Goal: Task Accomplishment & Management: Manage account settings

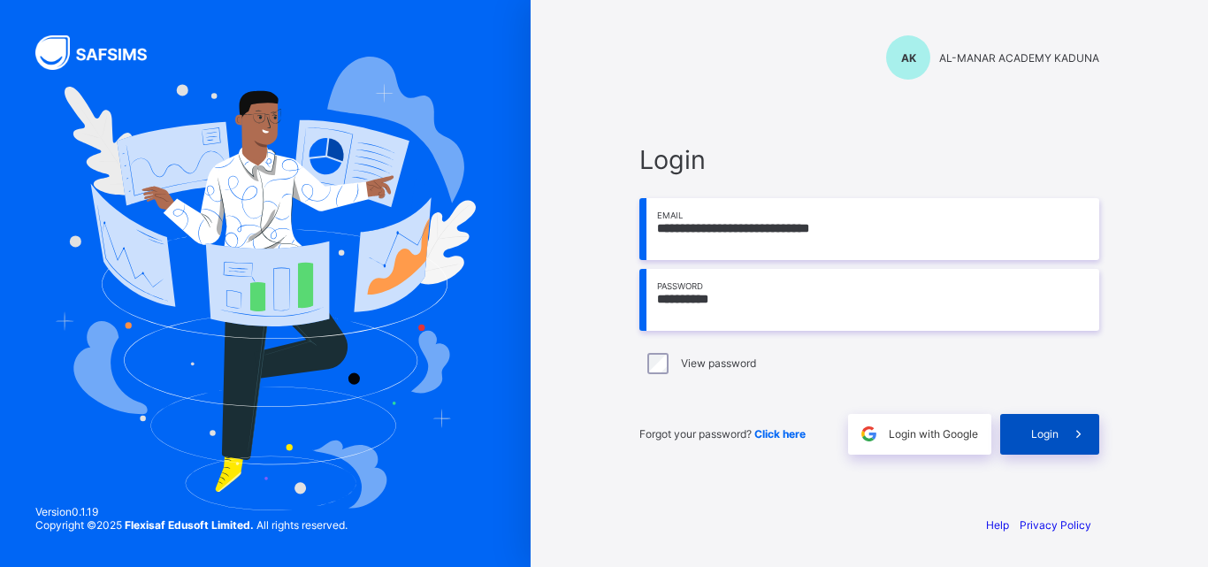
click at [1034, 433] on span "Login" at bounding box center [1044, 433] width 27 height 13
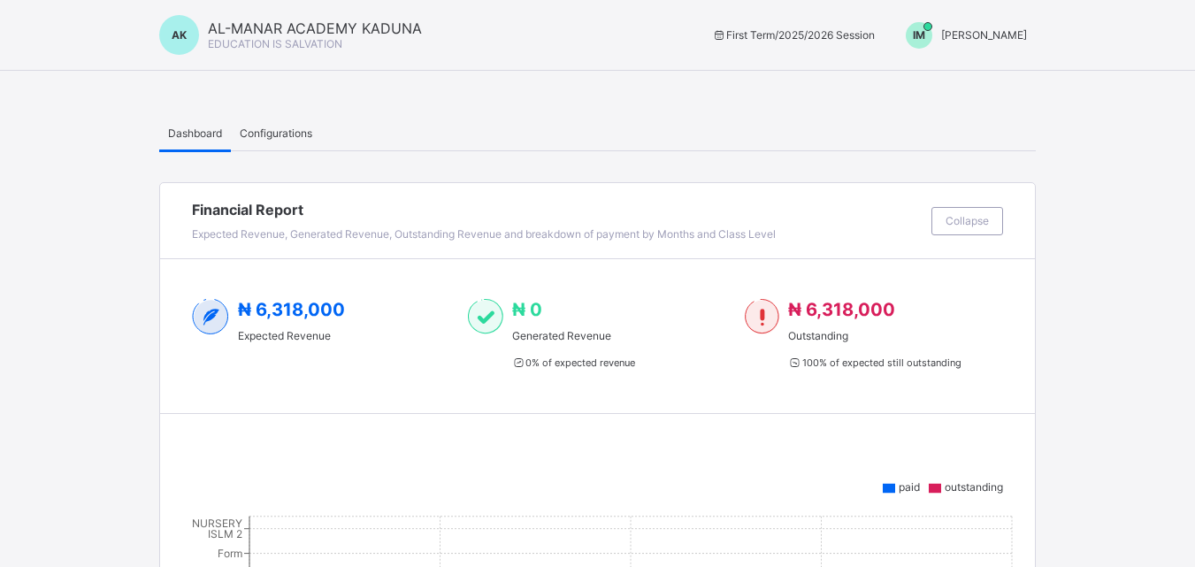
click at [281, 128] on span "Configurations" at bounding box center [276, 132] width 73 height 13
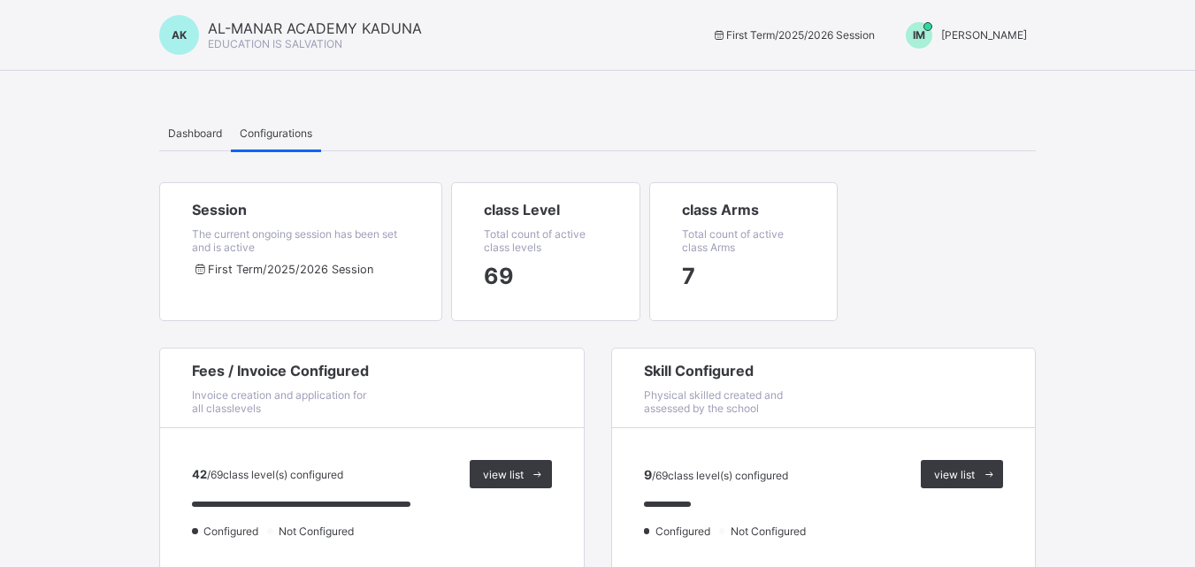
click at [522, 212] on span "class Level" at bounding box center [546, 210] width 124 height 18
click at [186, 122] on div "Dashboard" at bounding box center [195, 132] width 72 height 35
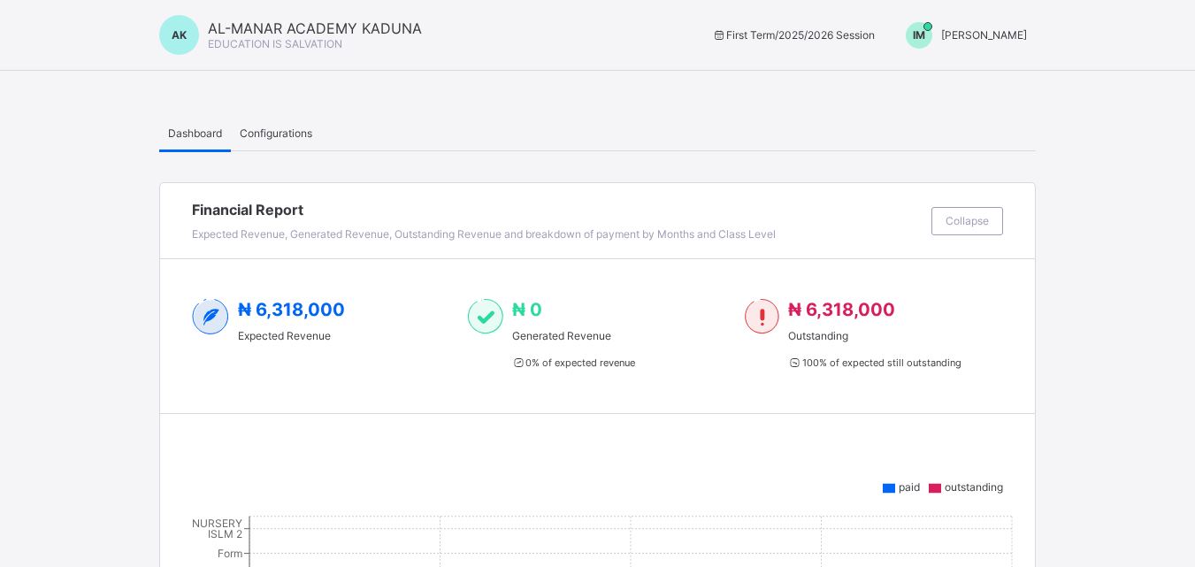
click at [174, 36] on span "AK" at bounding box center [179, 34] width 15 height 13
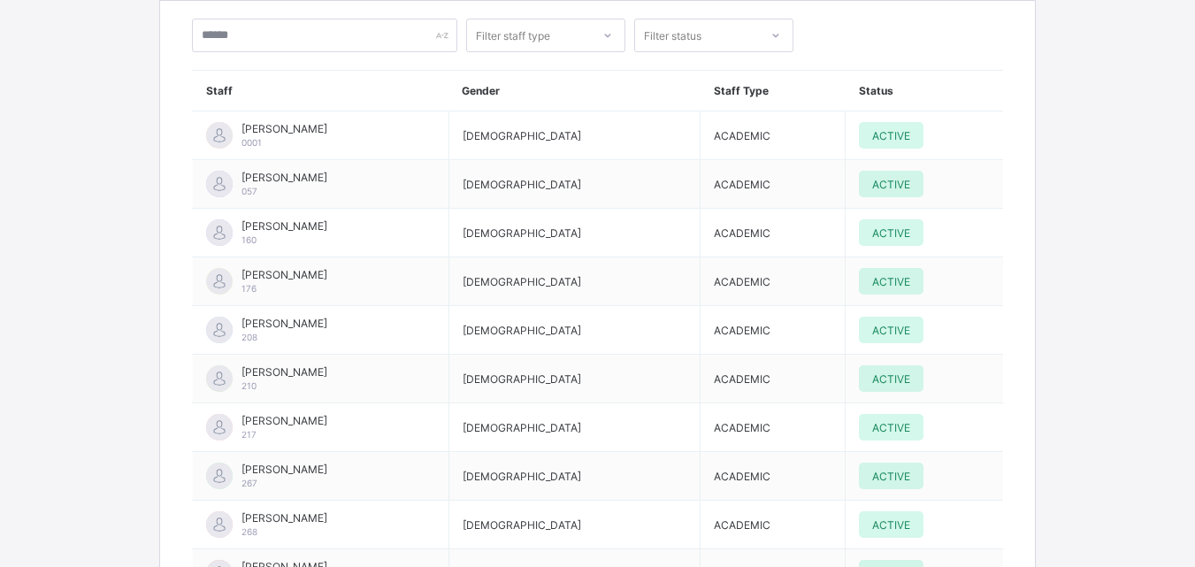
scroll to position [6048, 0]
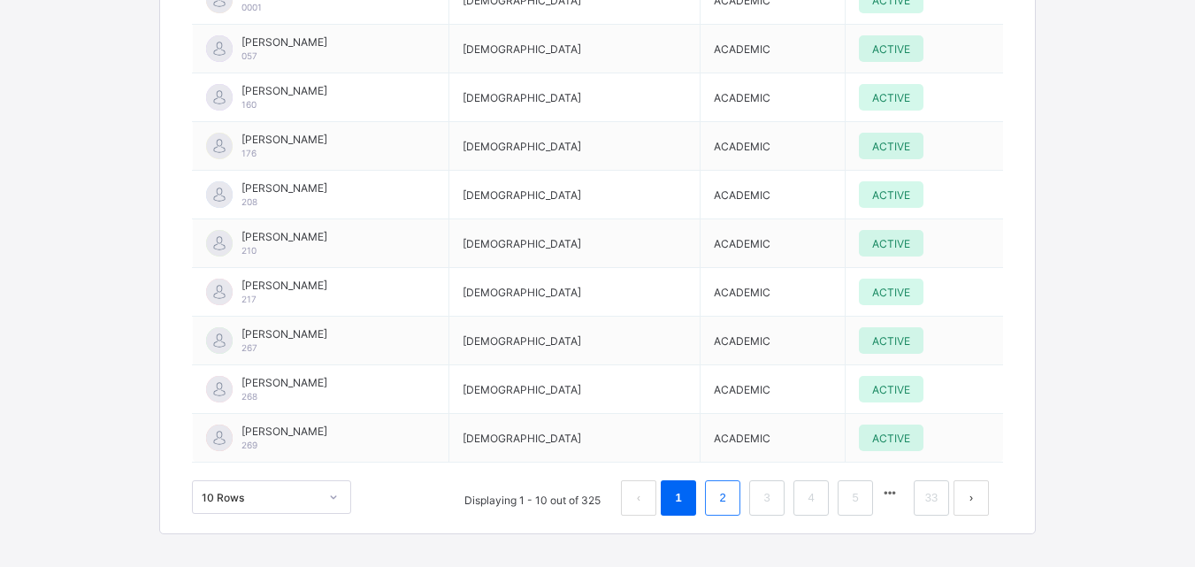
click at [729, 486] on link "2" at bounding box center [722, 497] width 17 height 23
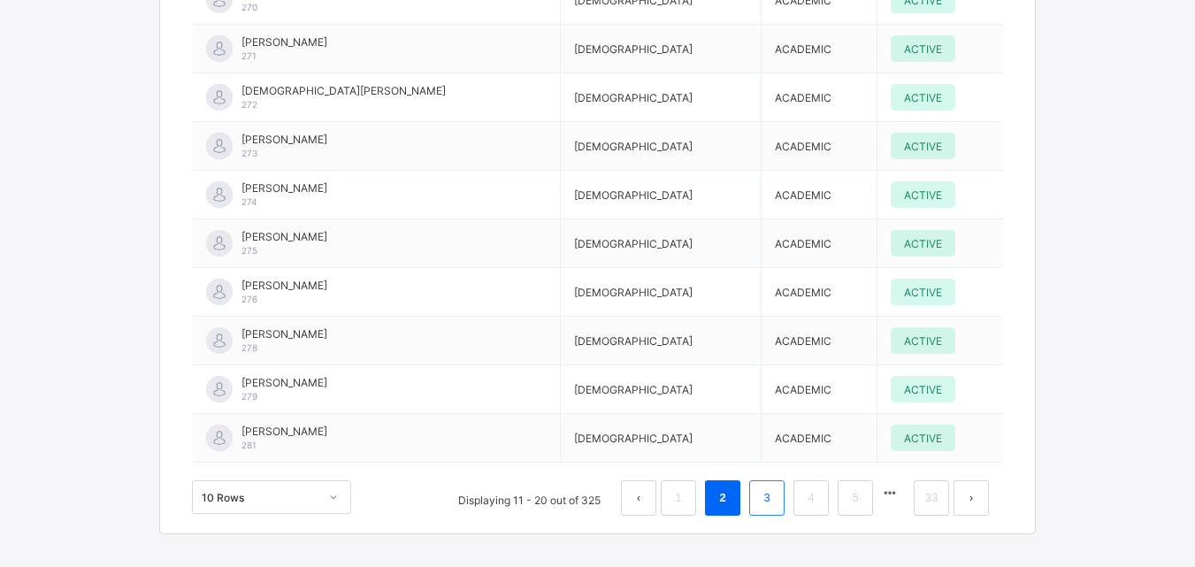
click at [775, 486] on link "3" at bounding box center [766, 497] width 17 height 23
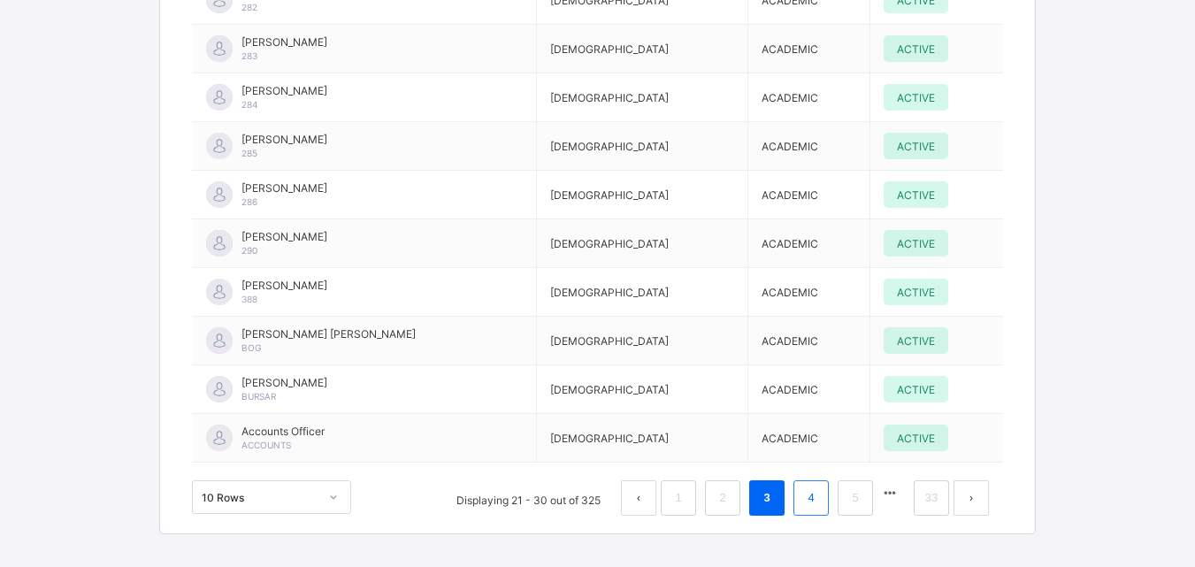
click at [819, 486] on link "4" at bounding box center [810, 497] width 17 height 23
click at [860, 486] on link "6" at bounding box center [854, 497] width 17 height 23
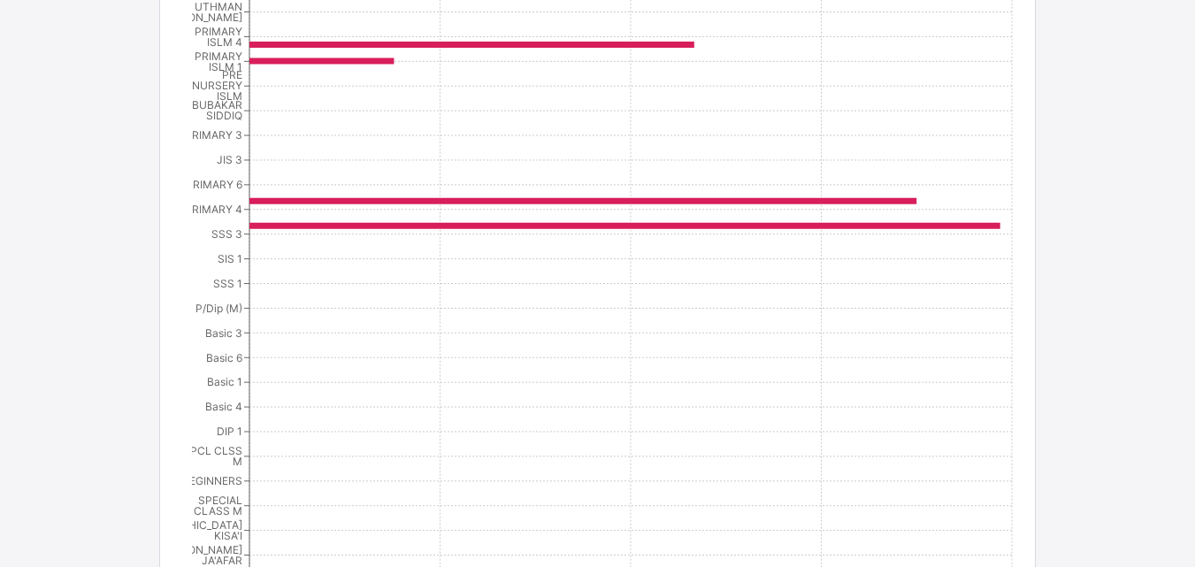
scroll to position [71, 0]
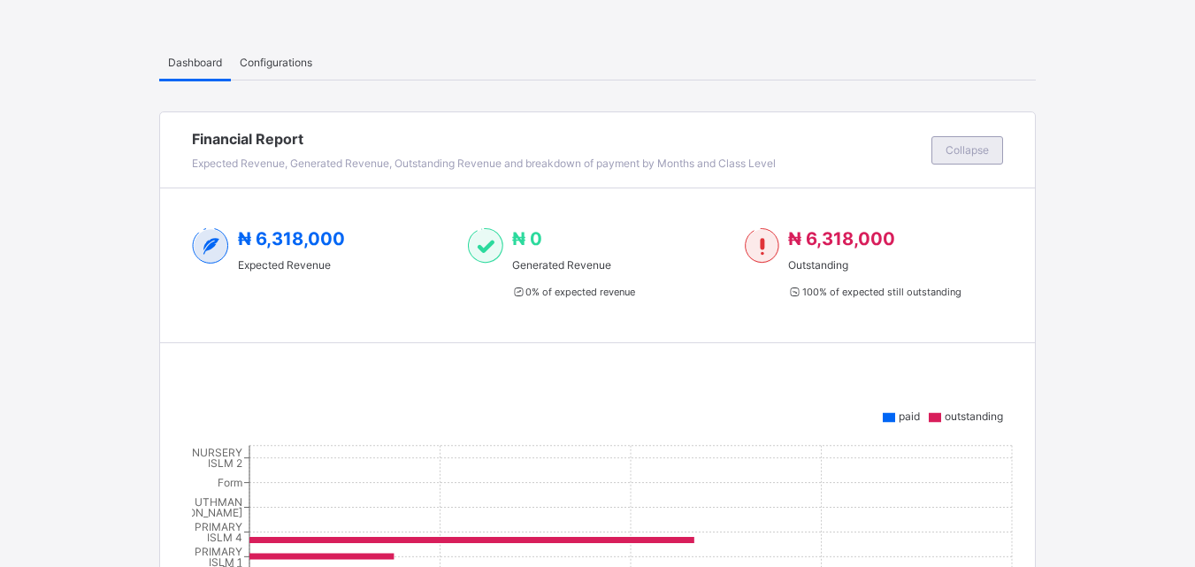
click at [971, 143] on span "Collapse" at bounding box center [966, 149] width 43 height 13
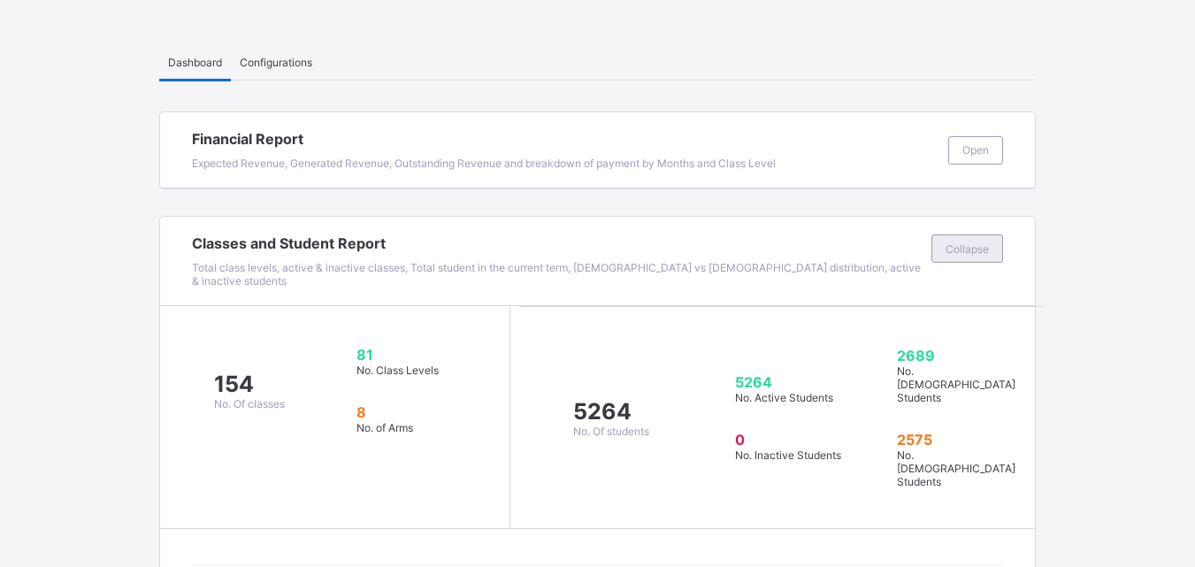
click at [966, 247] on span "Collapse" at bounding box center [966, 248] width 43 height 13
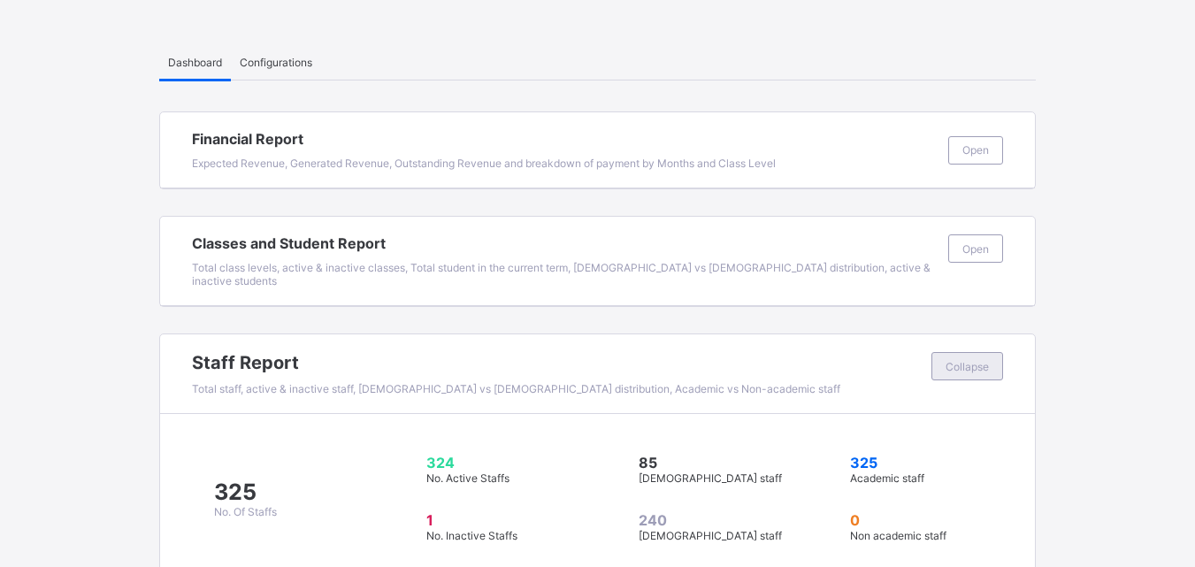
click at [965, 360] on span "Collapse" at bounding box center [966, 366] width 43 height 13
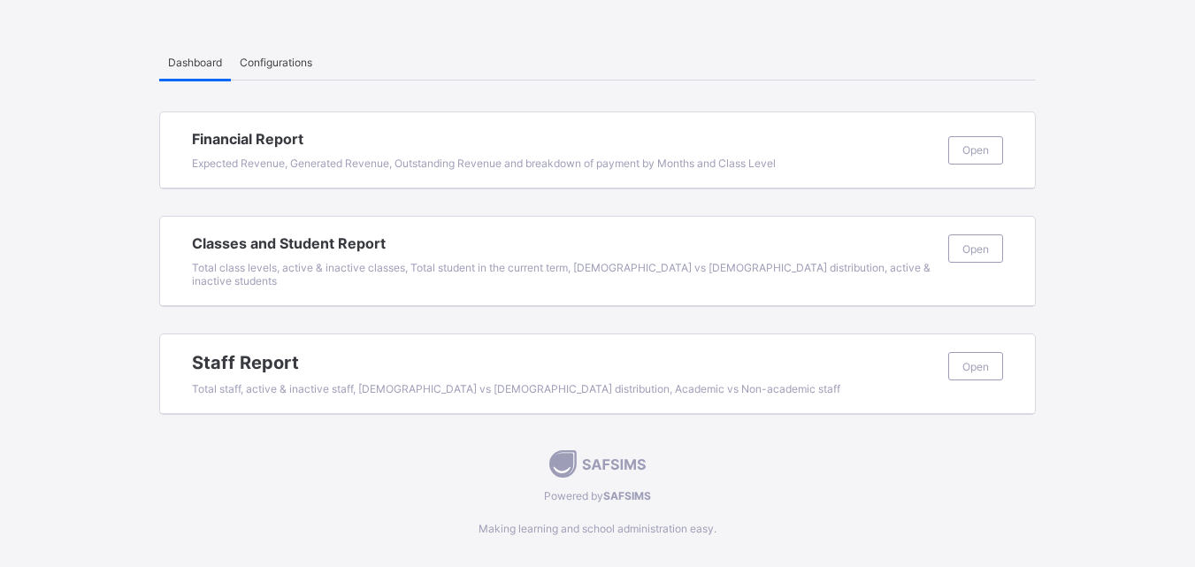
click at [291, 62] on span "Configurations" at bounding box center [276, 62] width 73 height 13
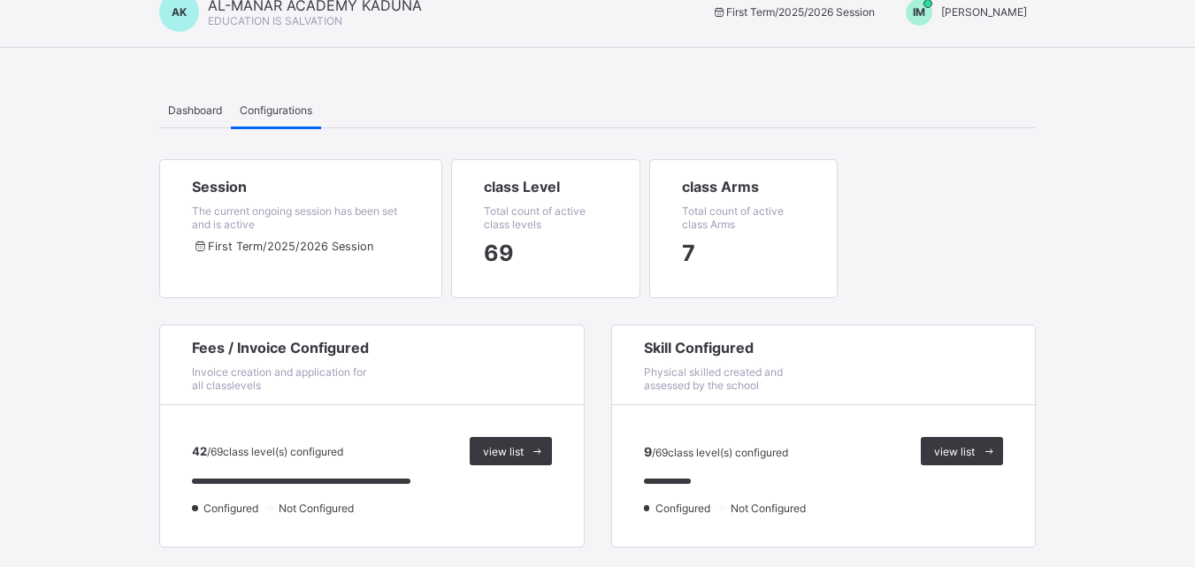
scroll to position [0, 0]
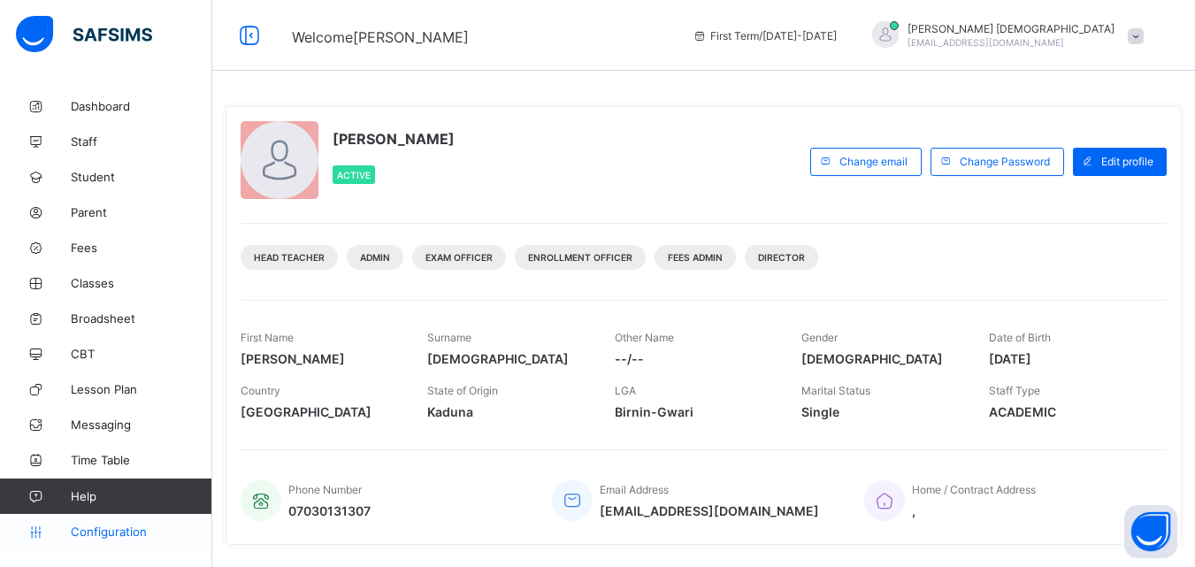
click at [103, 535] on span "Configuration" at bounding box center [141, 531] width 141 height 14
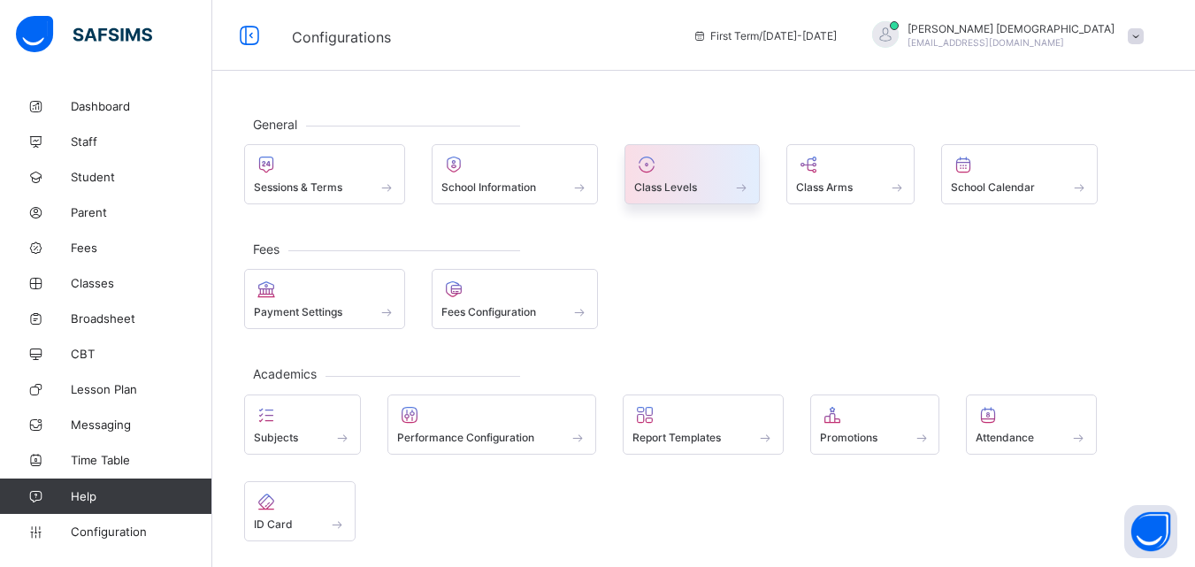
click at [674, 178] on span at bounding box center [692, 177] width 116 height 4
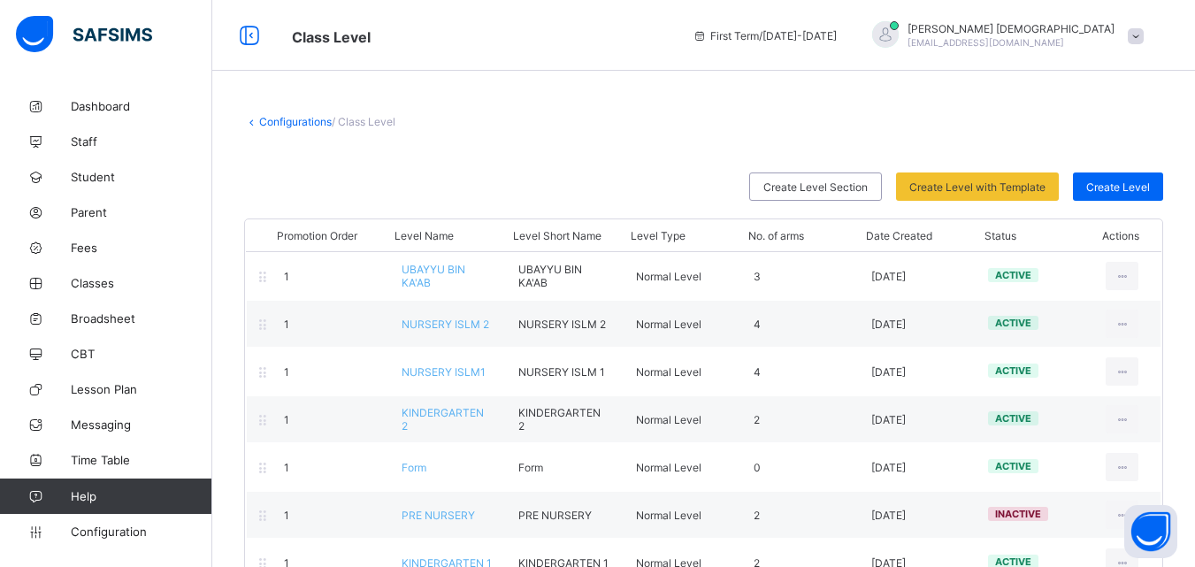
click at [294, 121] on link "Configurations" at bounding box center [295, 121] width 73 height 13
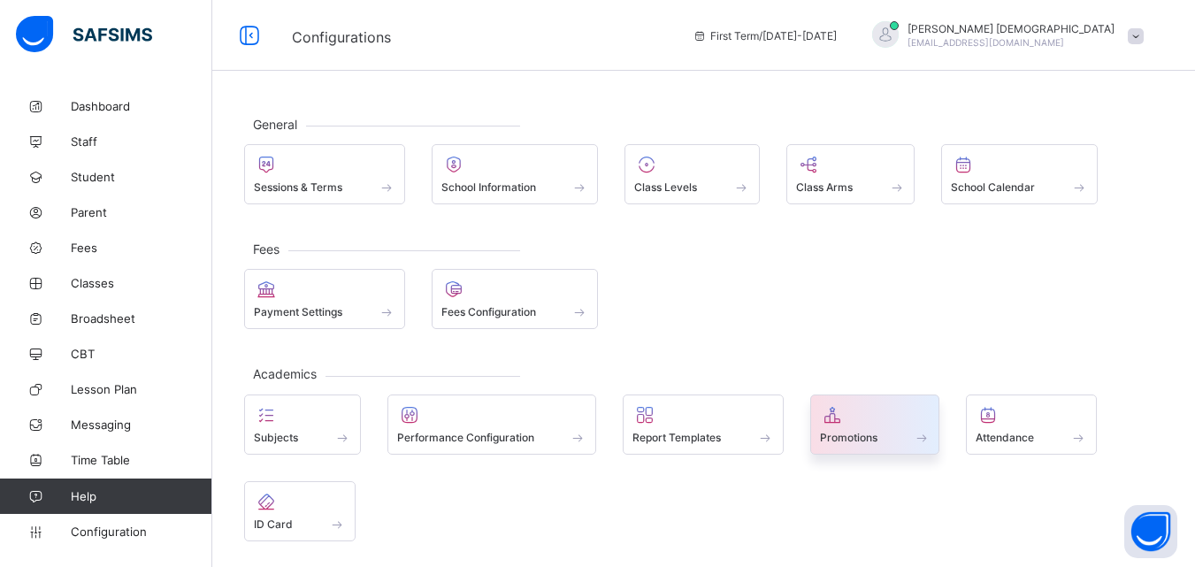
click at [868, 439] on span "Promotions" at bounding box center [848, 437] width 57 height 13
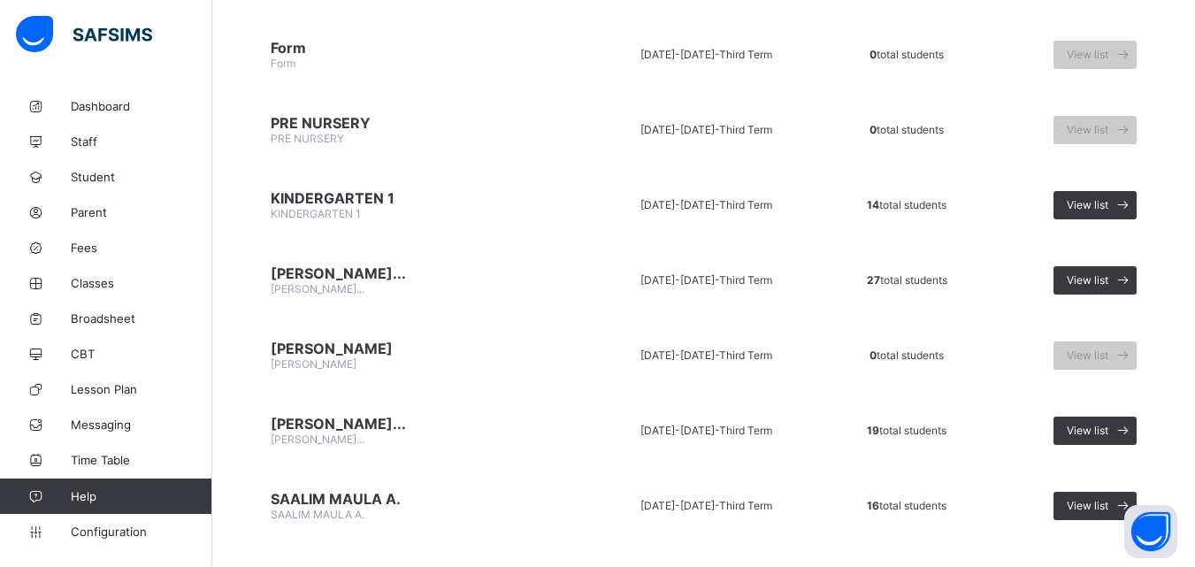
scroll to position [515, 0]
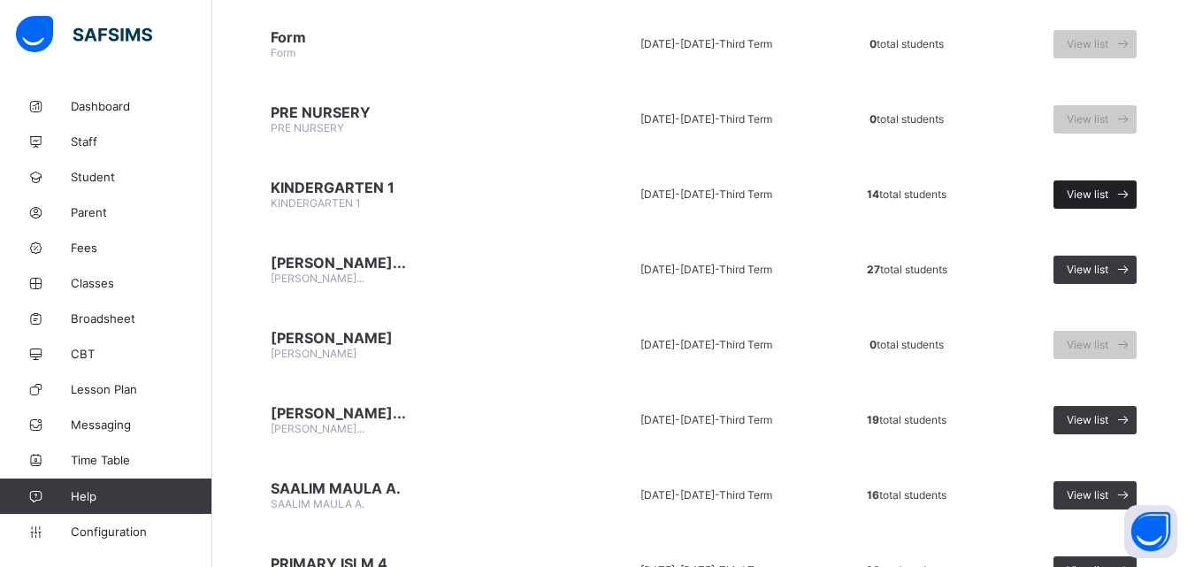
click at [1108, 192] on span "View list" at bounding box center [1087, 193] width 42 height 13
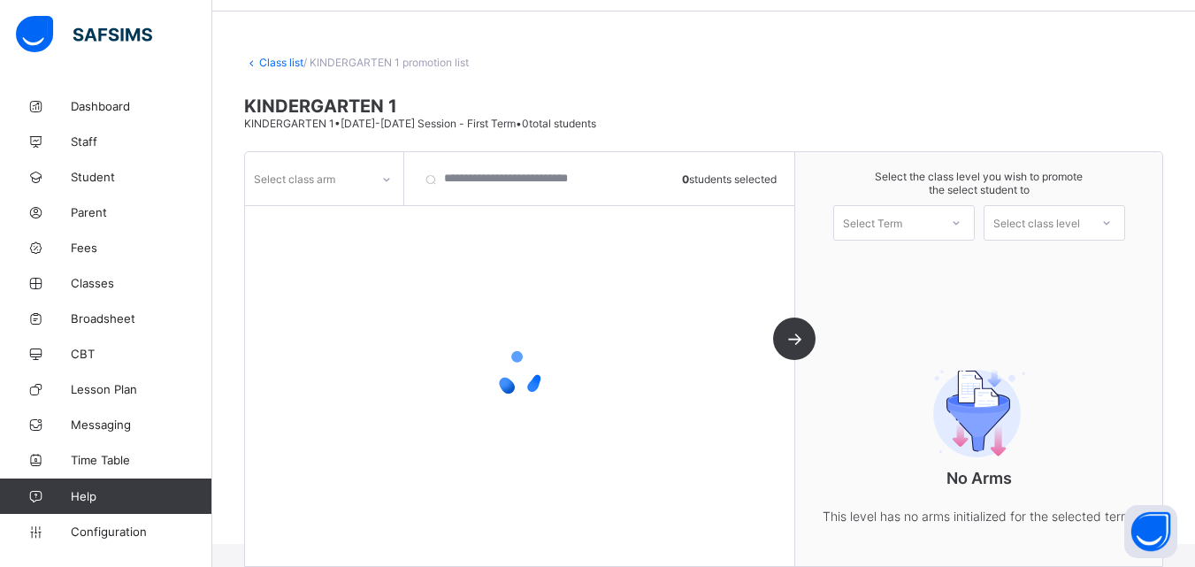
scroll to position [80, 0]
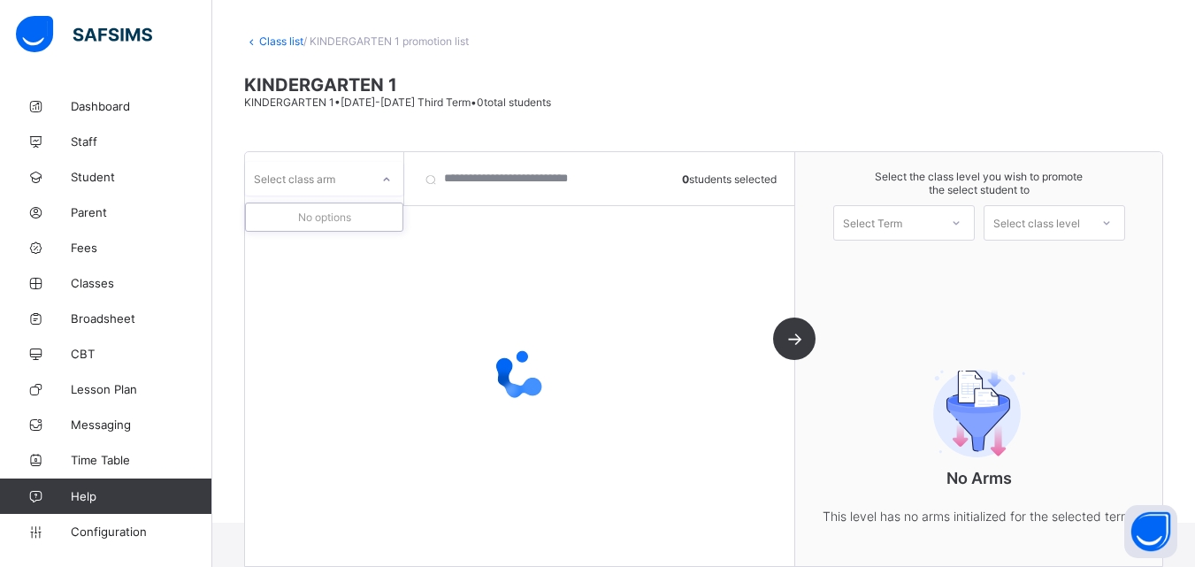
click at [384, 184] on icon at bounding box center [386, 180] width 11 height 18
click at [386, 172] on div at bounding box center [386, 179] width 30 height 28
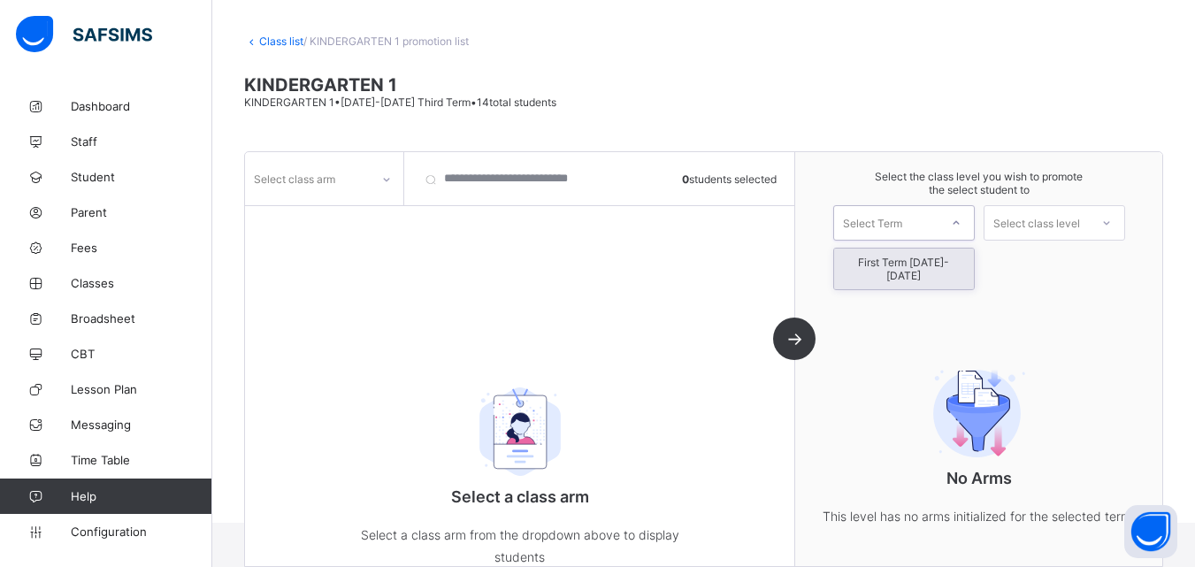
click at [954, 224] on div at bounding box center [956, 223] width 32 height 30
click at [915, 261] on div "First Term [DATE]-[DATE]" at bounding box center [904, 268] width 140 height 41
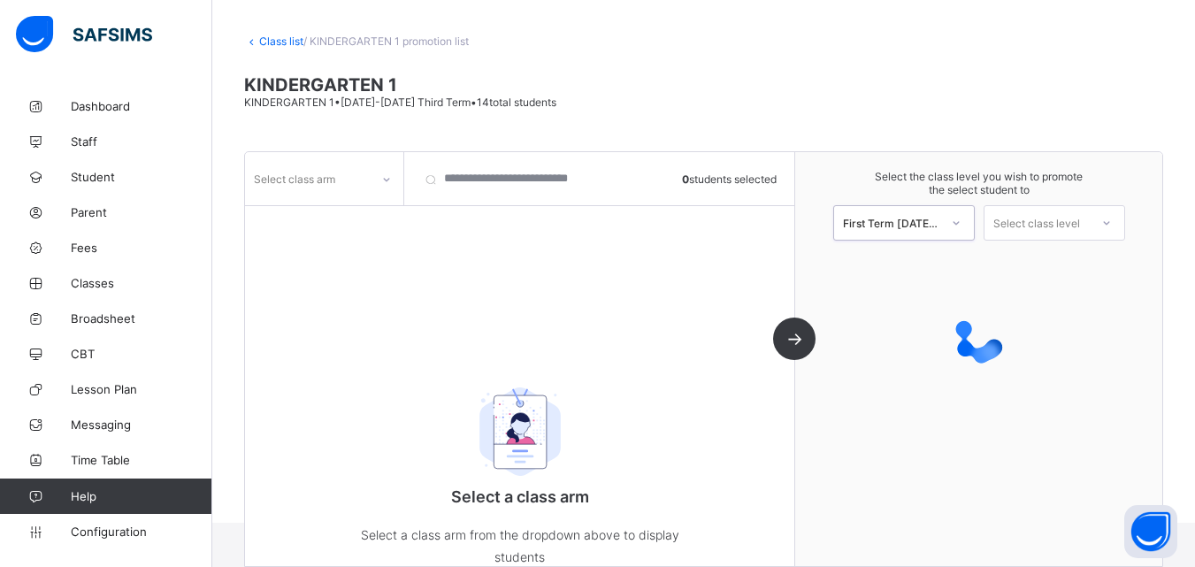
click at [355, 176] on div "Select class arm" at bounding box center [307, 178] width 125 height 25
click at [337, 219] on div "([DEMOGRAPHIC_DATA])" at bounding box center [324, 216] width 157 height 27
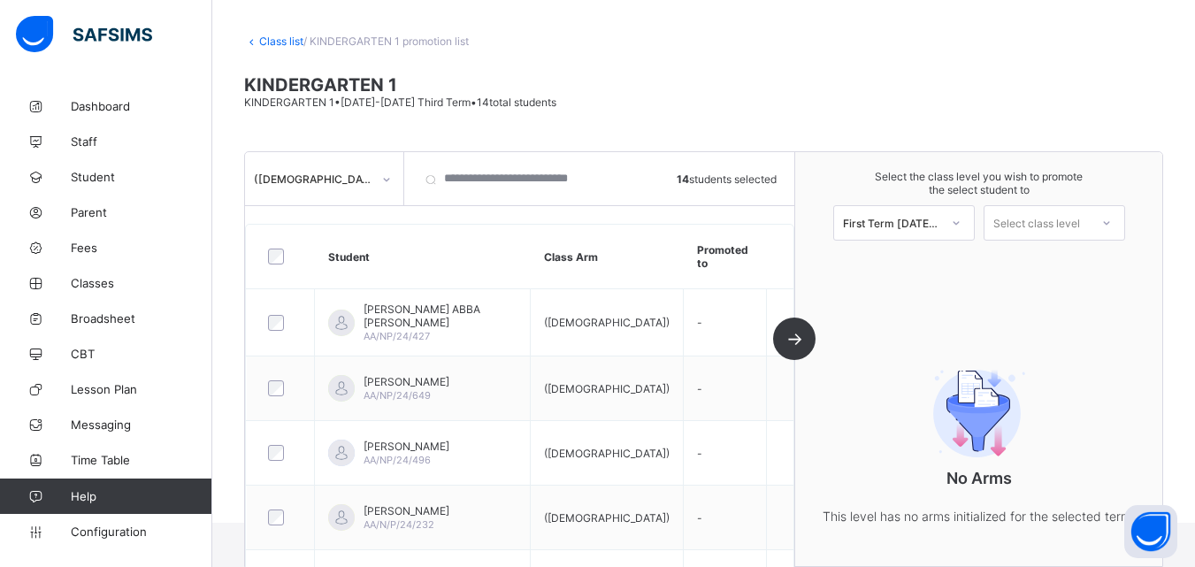
click at [1088, 227] on div "Select class level" at bounding box center [1036, 222] width 104 height 25
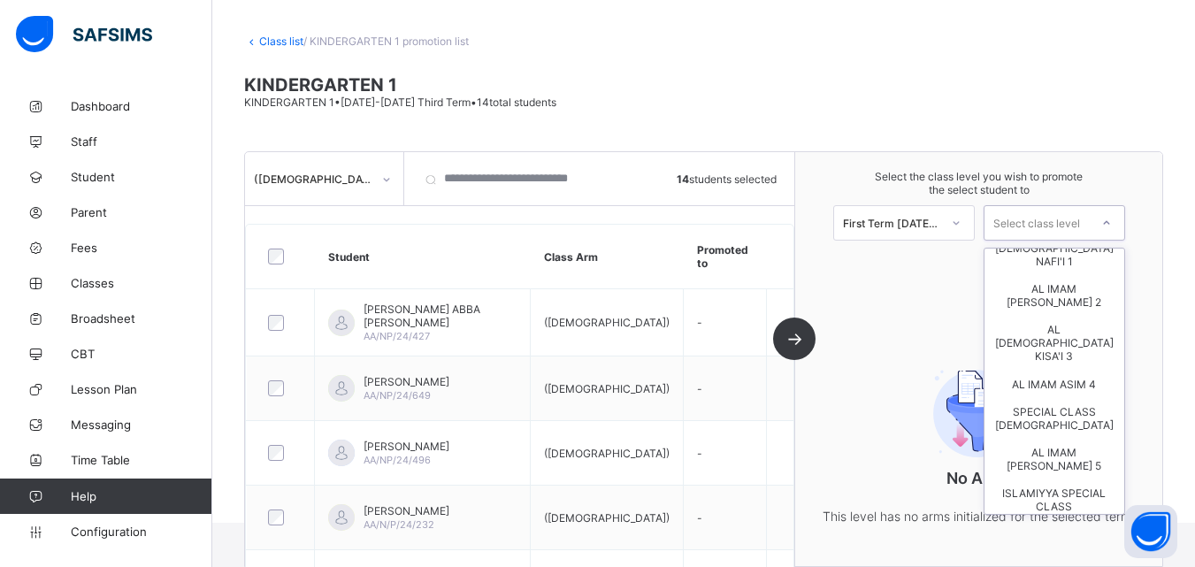
scroll to position [1926, 0]
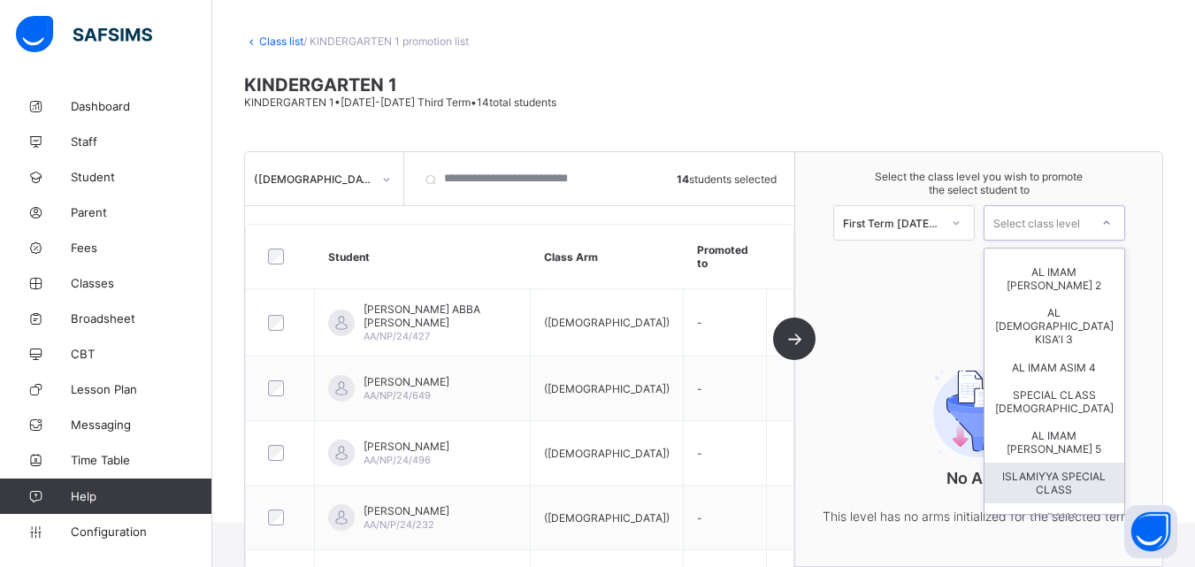
click at [282, 38] on link "Class list" at bounding box center [281, 40] width 44 height 13
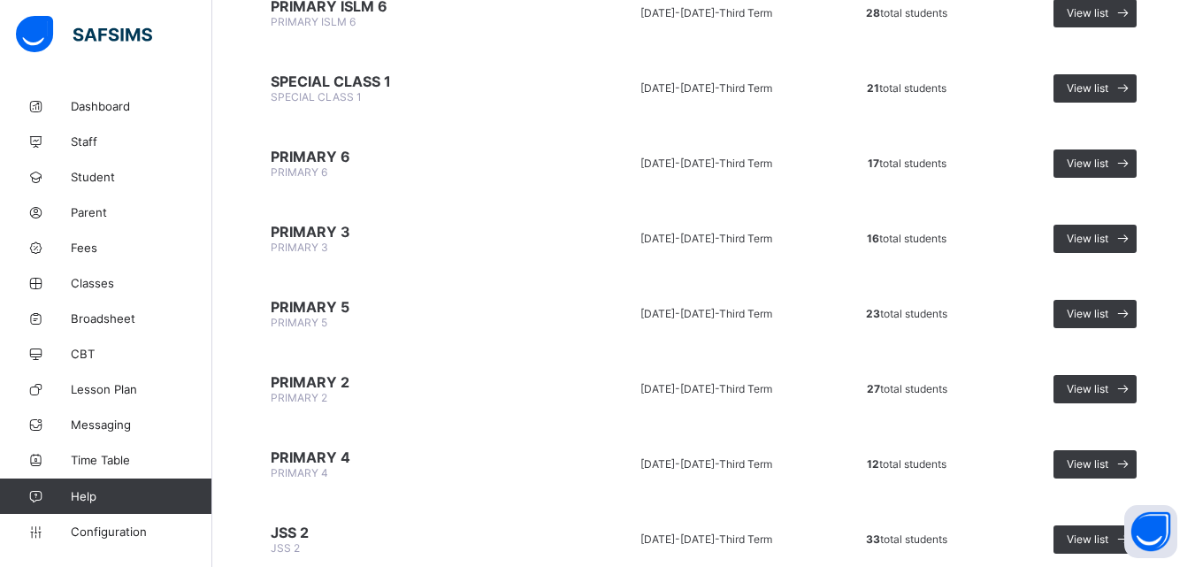
scroll to position [2210, 0]
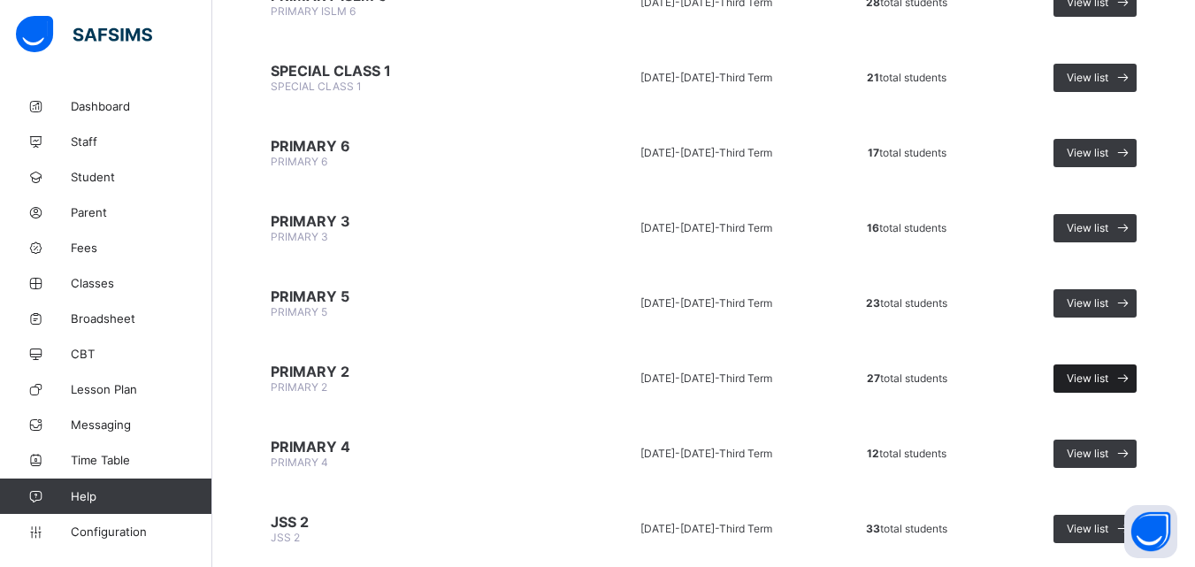
click at [1096, 369] on div "View list" at bounding box center [1094, 378] width 83 height 28
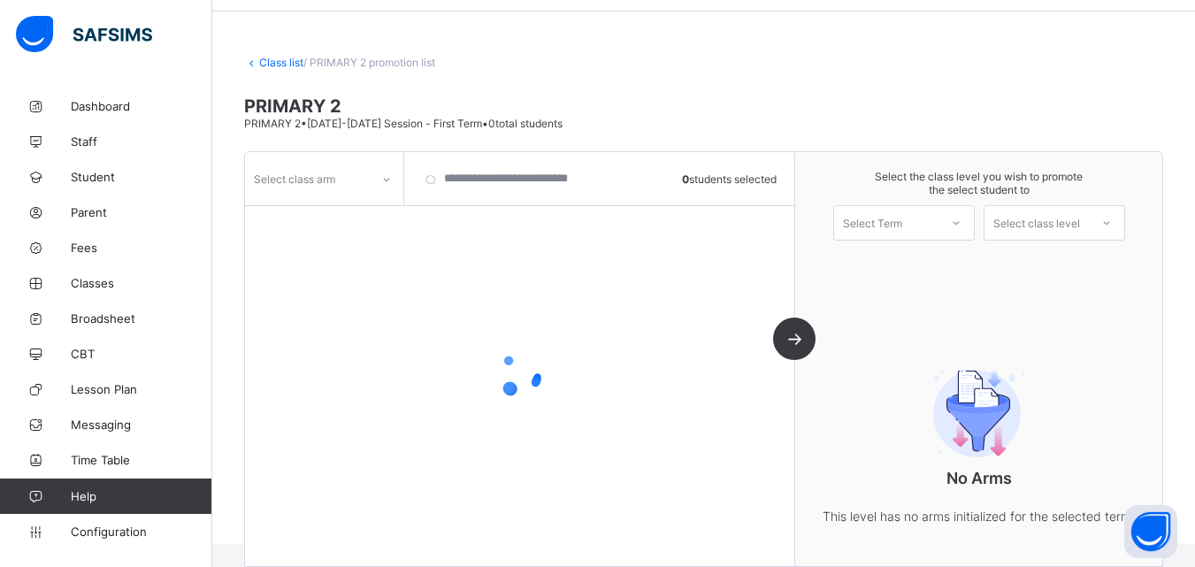
scroll to position [80, 0]
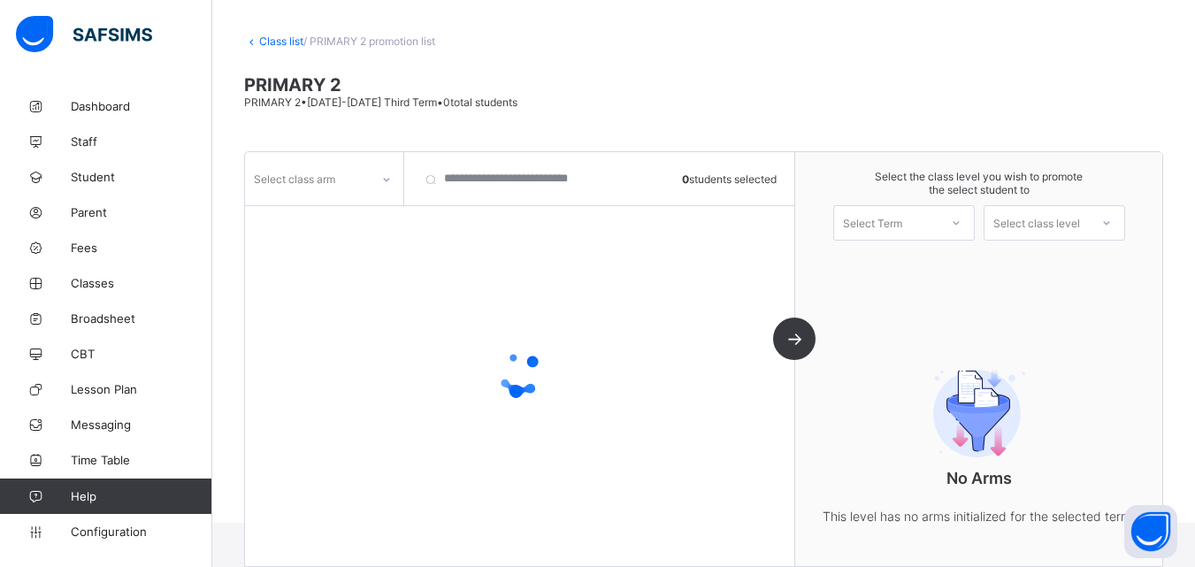
click at [938, 214] on div "Select Term" at bounding box center [886, 222] width 104 height 25
click at [898, 279] on div "Select the class level you wish to promote the select student to Select Term Se…" at bounding box center [978, 359] width 367 height 414
click at [938, 219] on div "Select Term" at bounding box center [886, 222] width 104 height 25
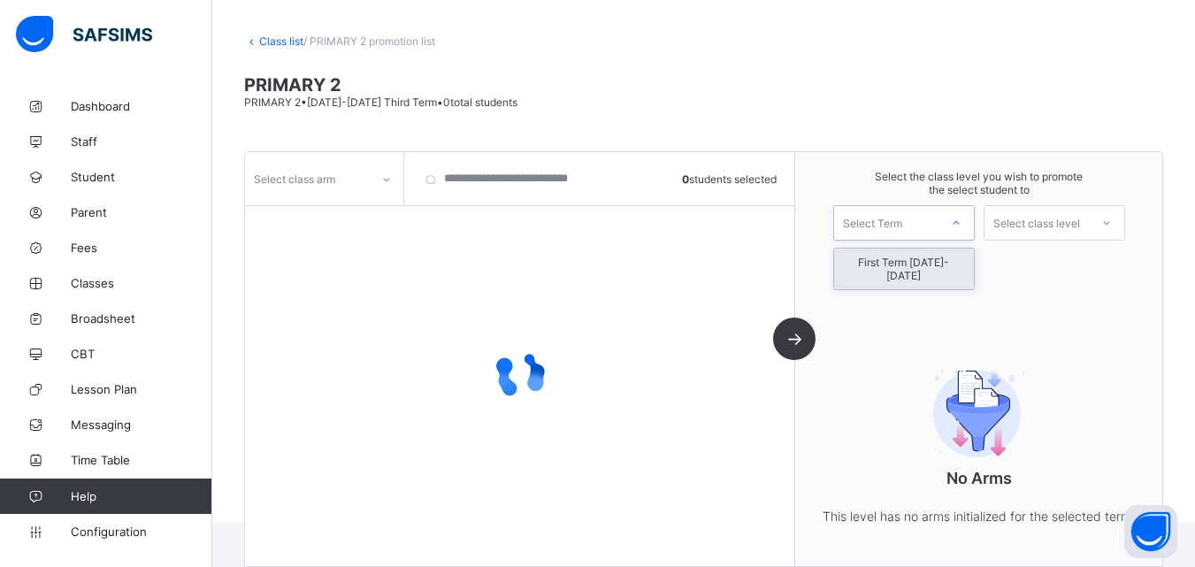
click at [929, 256] on div "First Term [DATE]-[DATE]" at bounding box center [904, 268] width 140 height 41
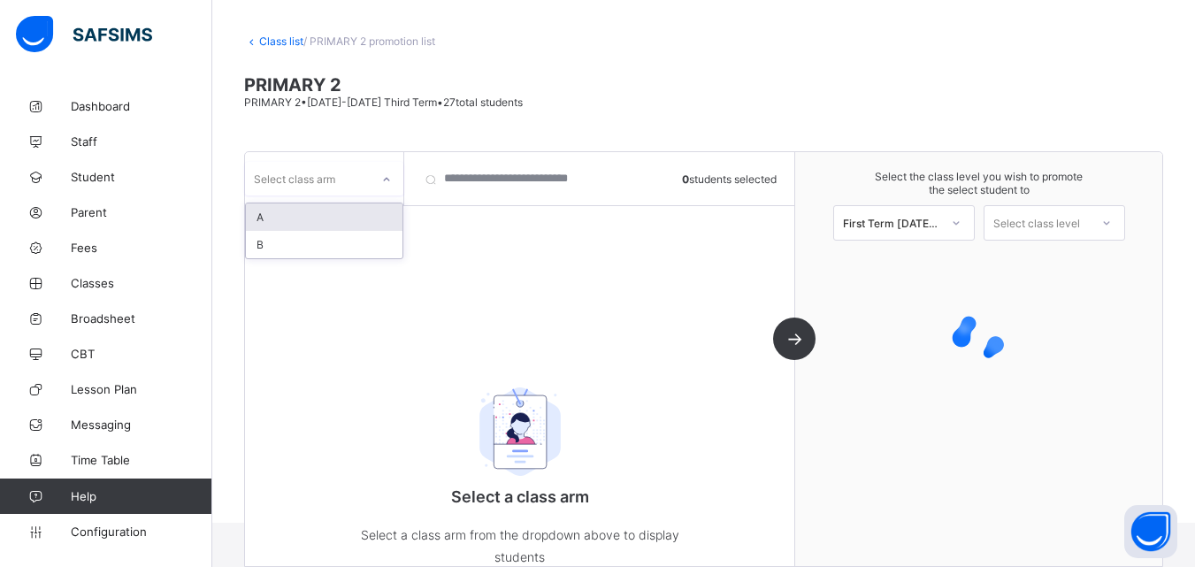
click at [325, 167] on div "Select class arm" at bounding box center [294, 179] width 81 height 34
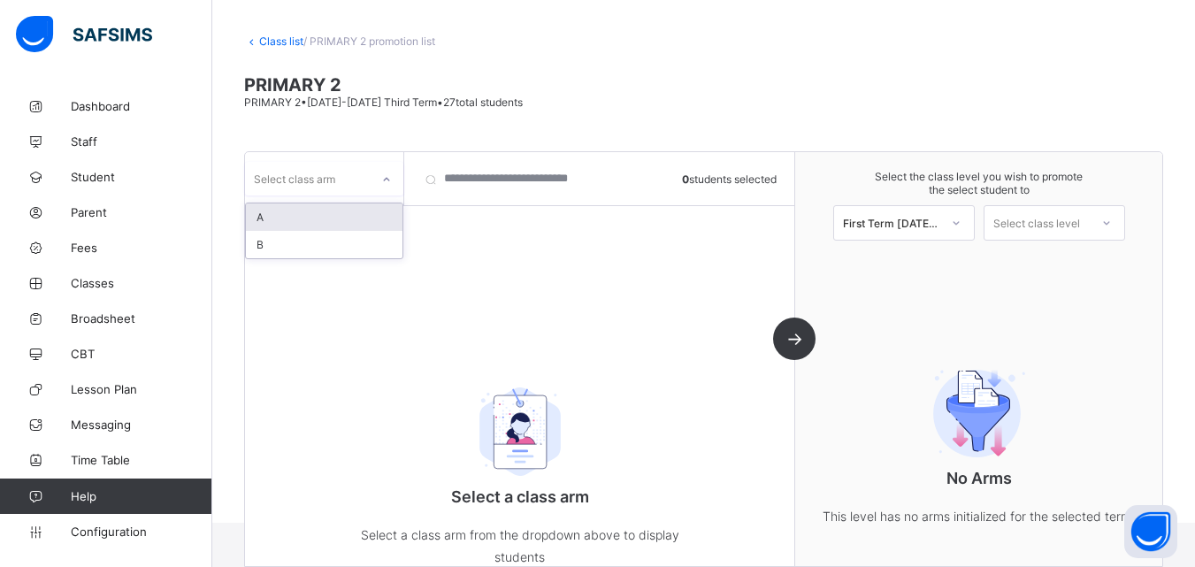
click at [302, 225] on div "A" at bounding box center [324, 216] width 157 height 27
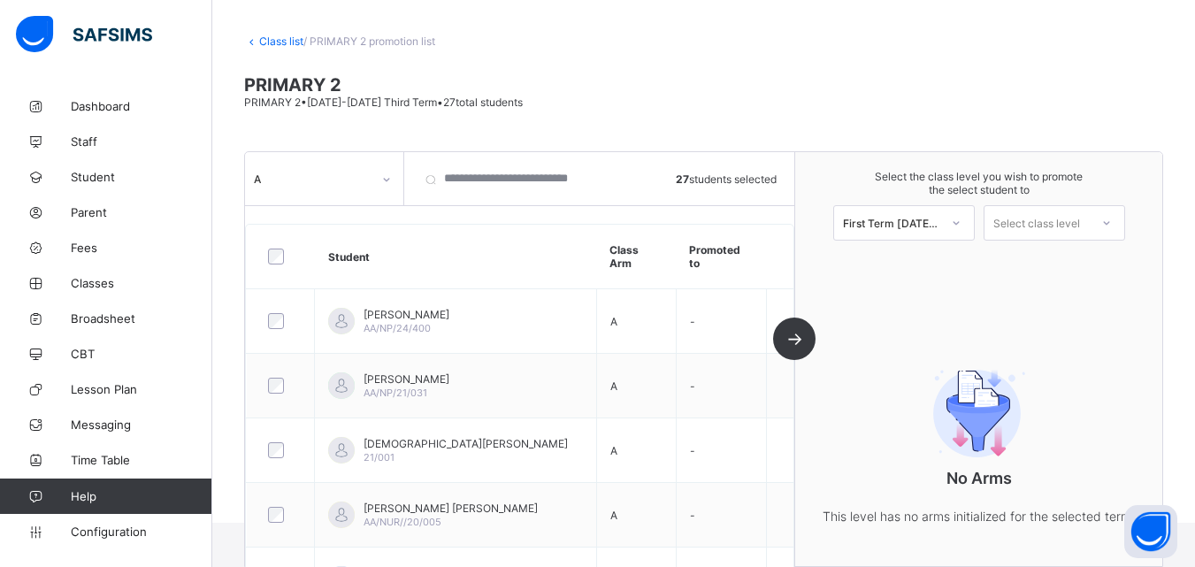
click at [959, 222] on div at bounding box center [956, 223] width 32 height 30
click at [1050, 220] on div "Select class level" at bounding box center [1036, 222] width 87 height 35
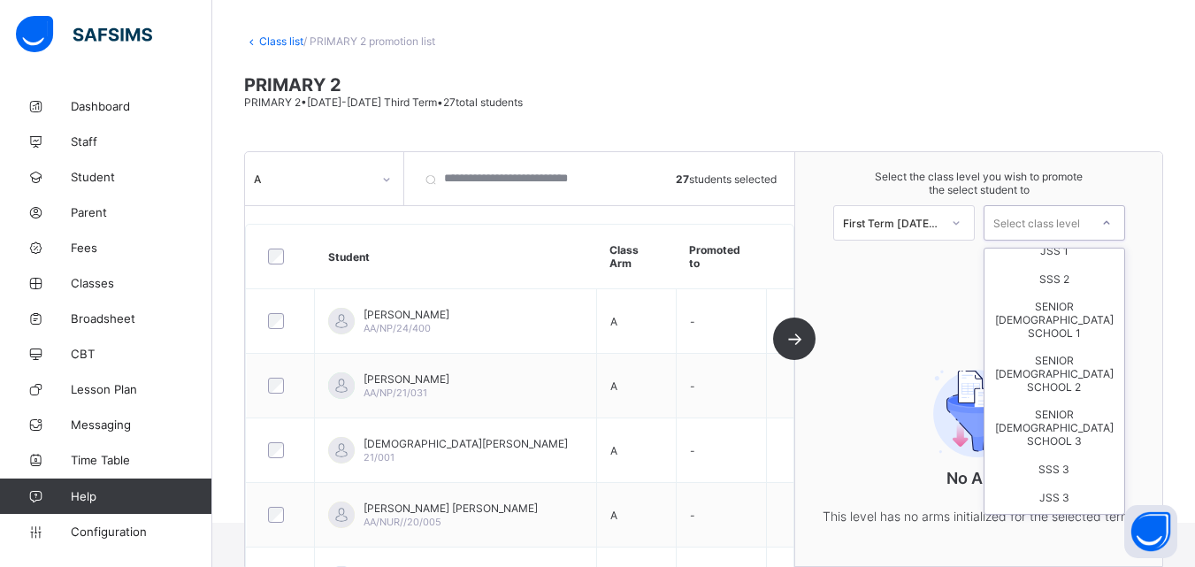
scroll to position [0, 0]
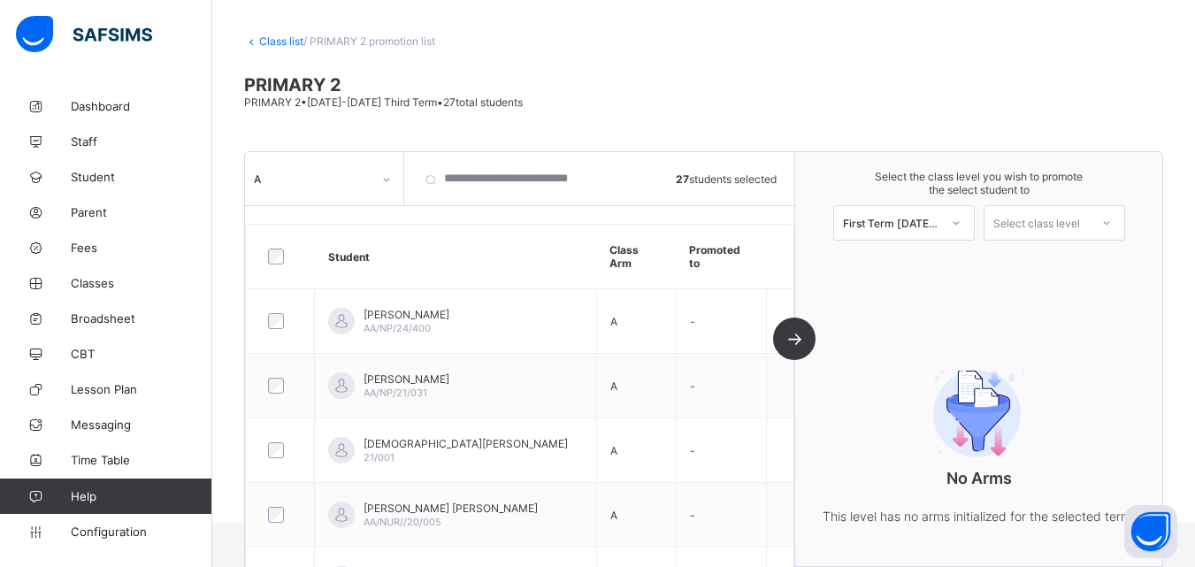
click at [285, 44] on link "Class list" at bounding box center [281, 40] width 44 height 13
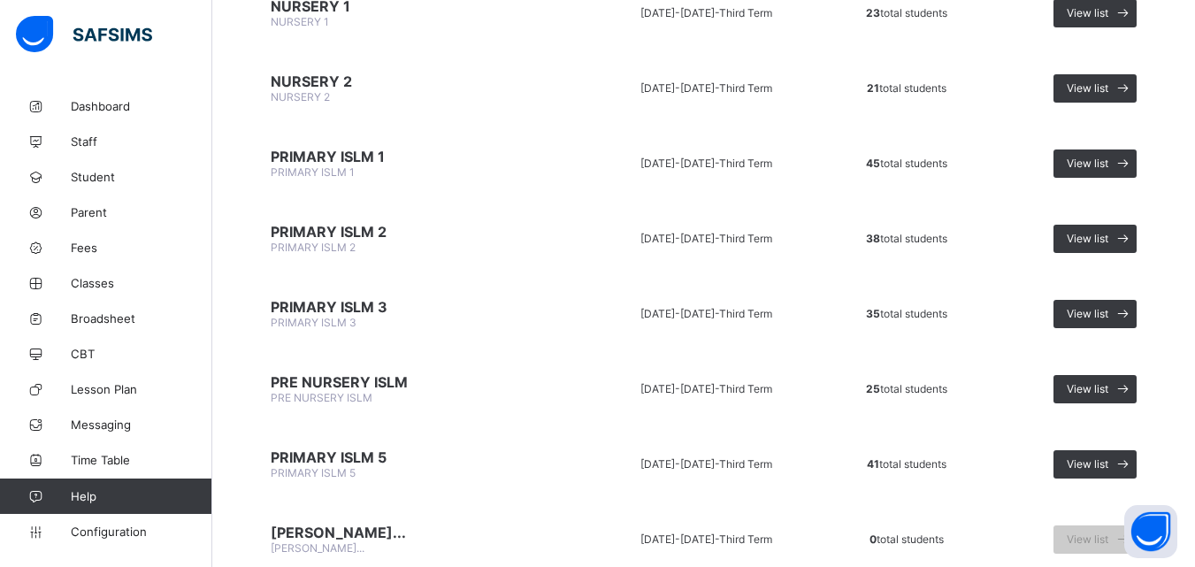
scroll to position [1157, 0]
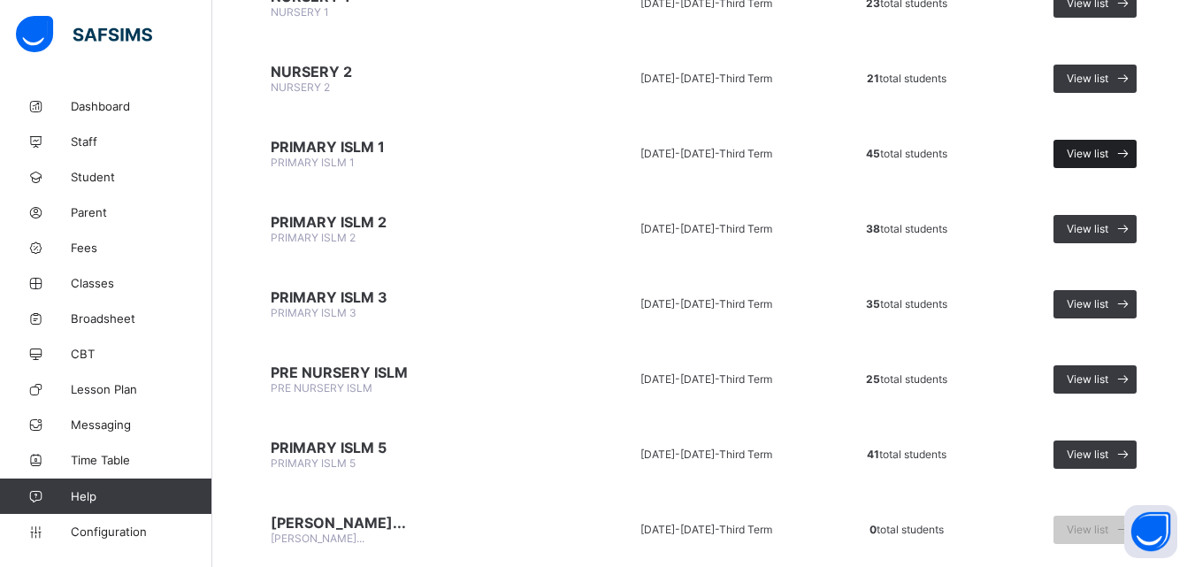
click at [1089, 145] on div "View list" at bounding box center [1094, 154] width 83 height 28
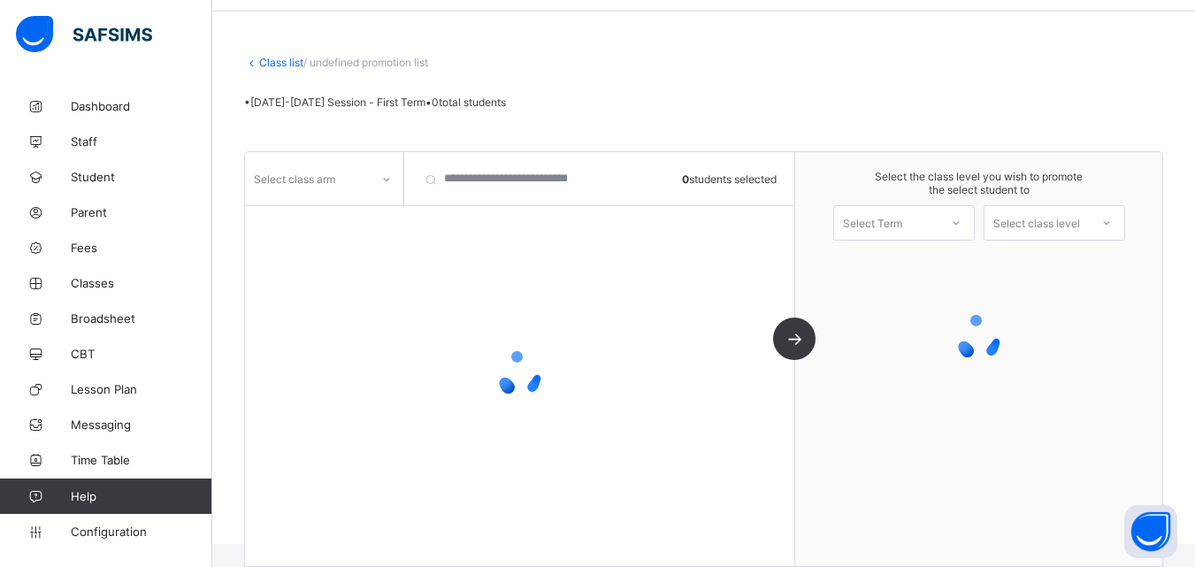
scroll to position [80, 0]
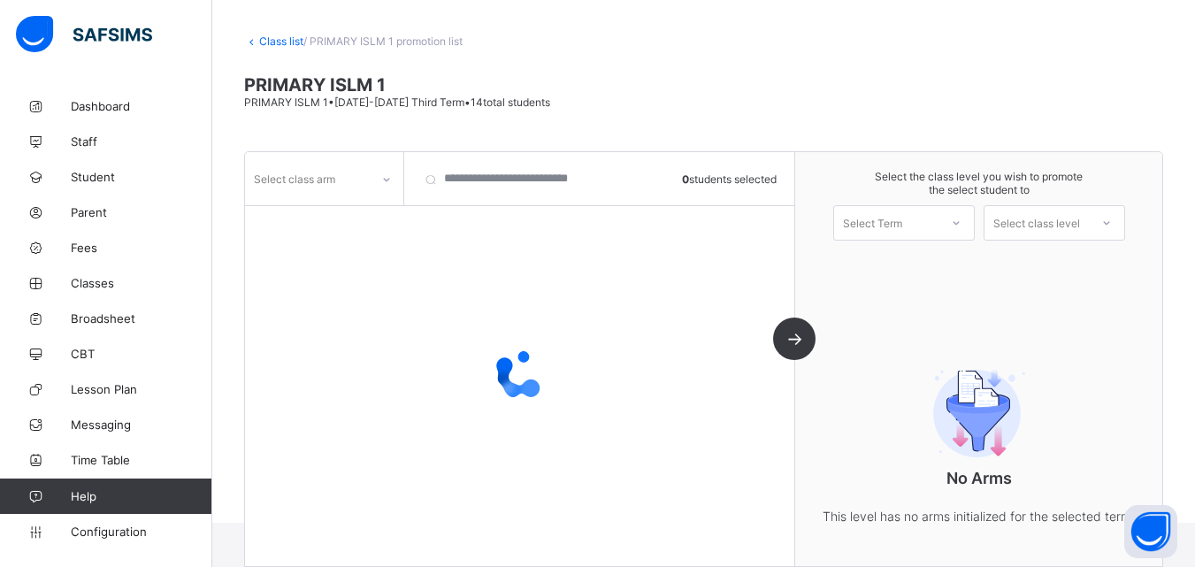
click at [923, 224] on div "Select Term" at bounding box center [886, 222] width 104 height 25
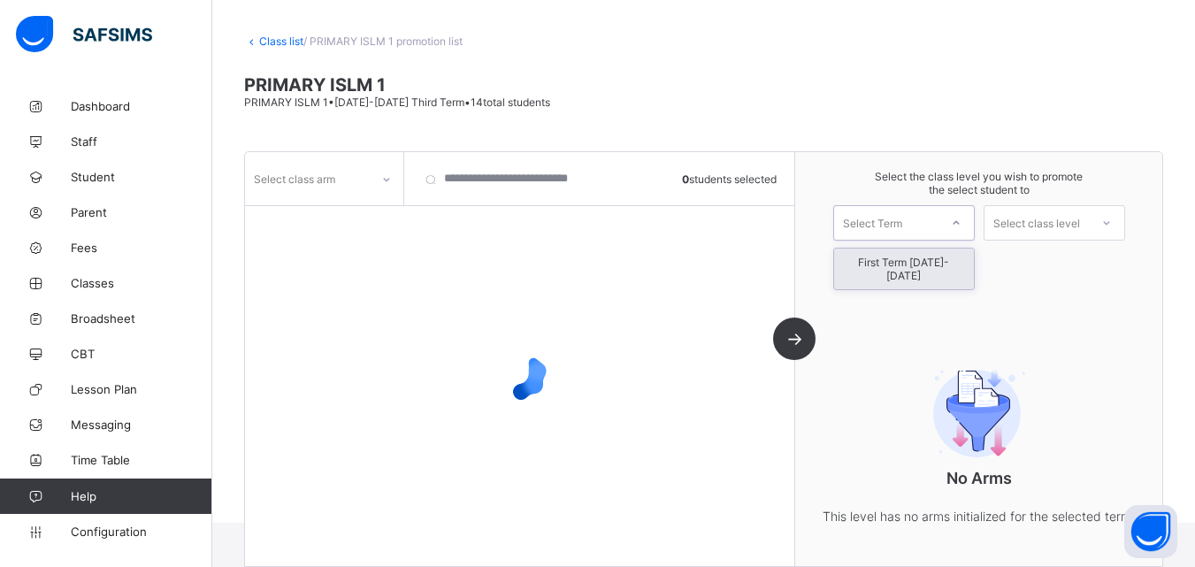
click at [920, 262] on div "First Term [DATE]-[DATE]" at bounding box center [904, 268] width 140 height 41
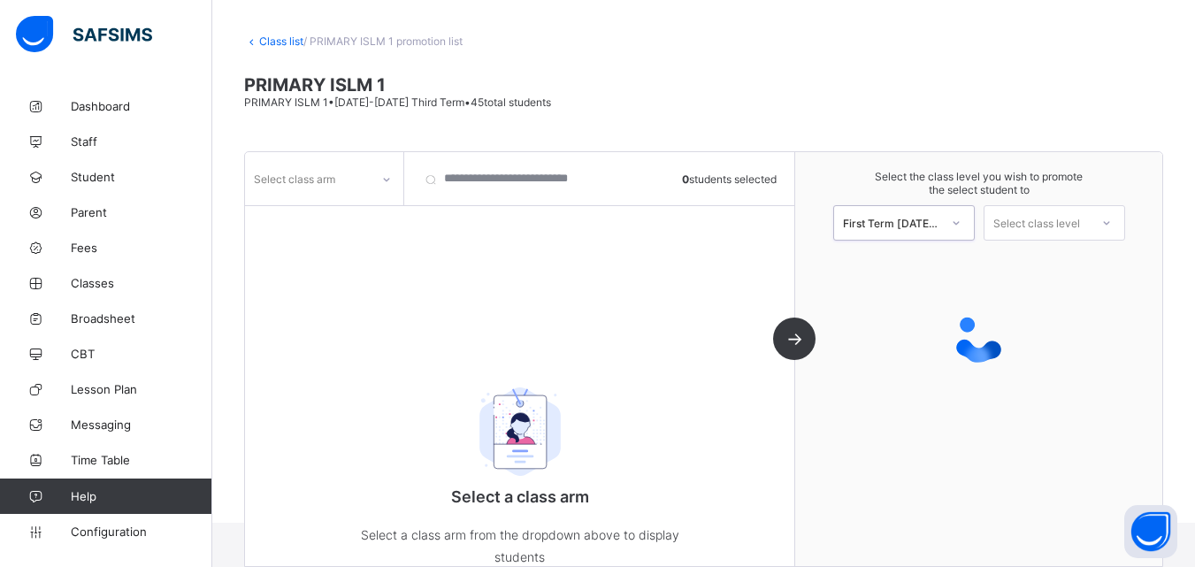
click at [1063, 219] on div "Select class level" at bounding box center [1036, 222] width 87 height 35
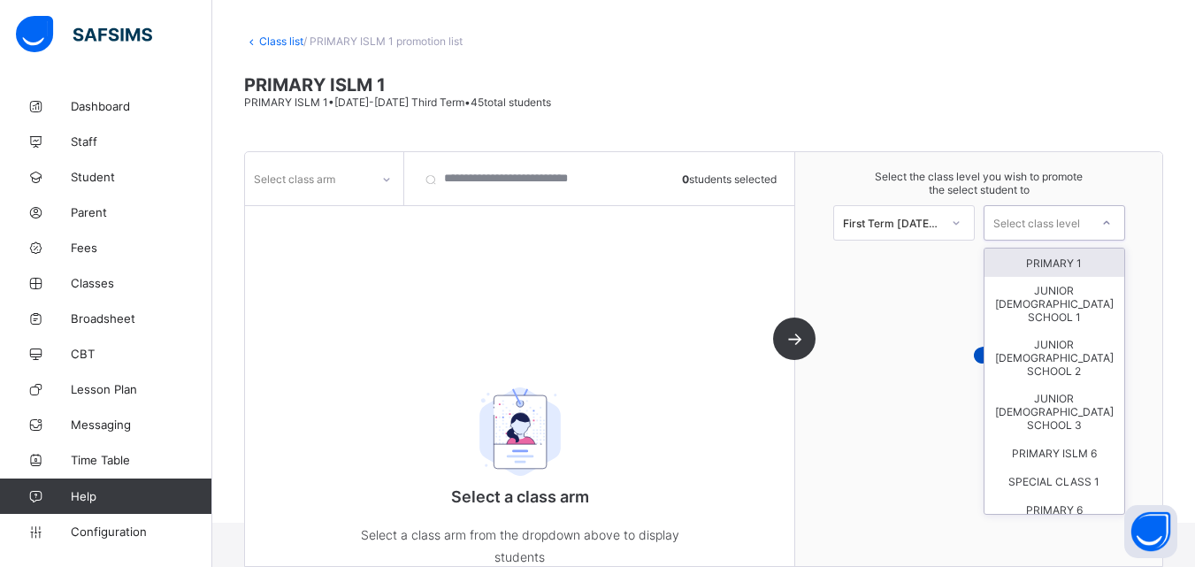
click at [370, 174] on div at bounding box center [387, 179] width 34 height 34
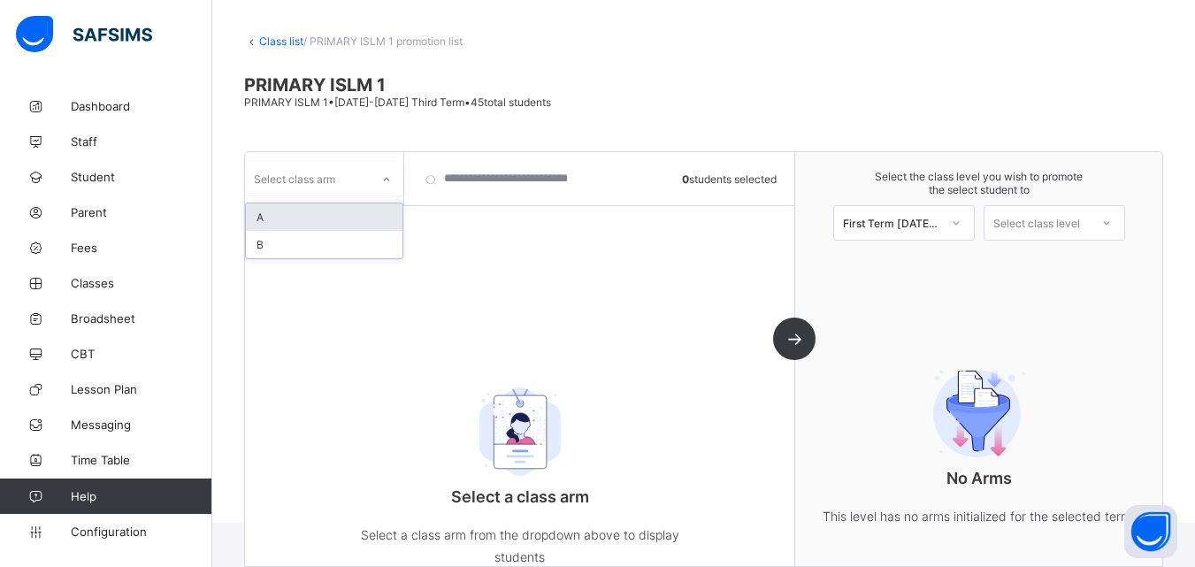
click at [334, 218] on div "A" at bounding box center [324, 216] width 157 height 27
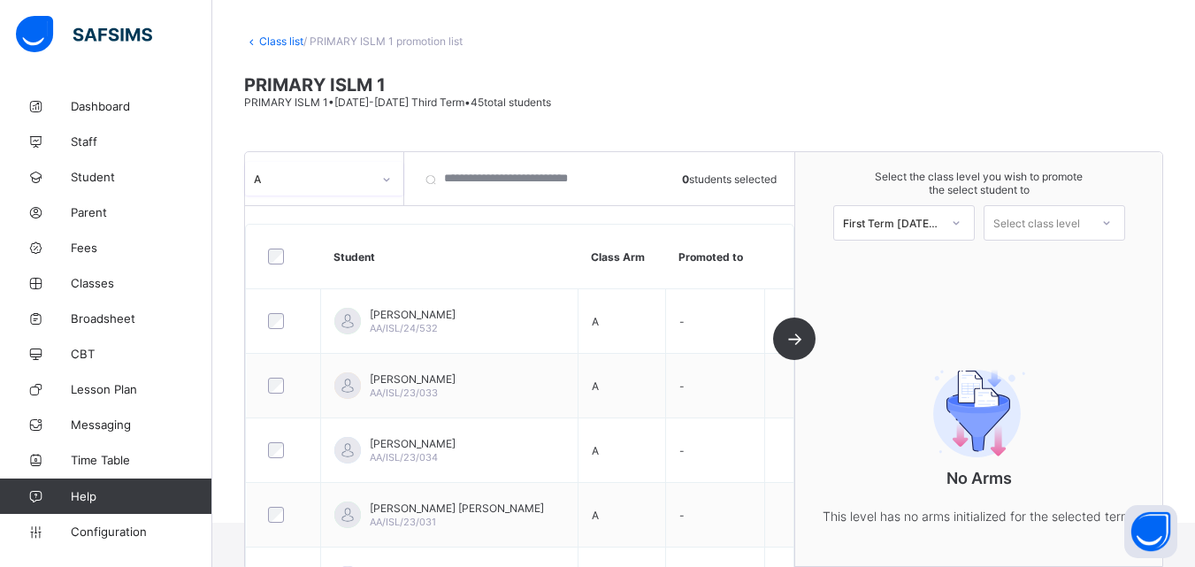
click at [1064, 224] on div "Select class level" at bounding box center [1036, 222] width 87 height 35
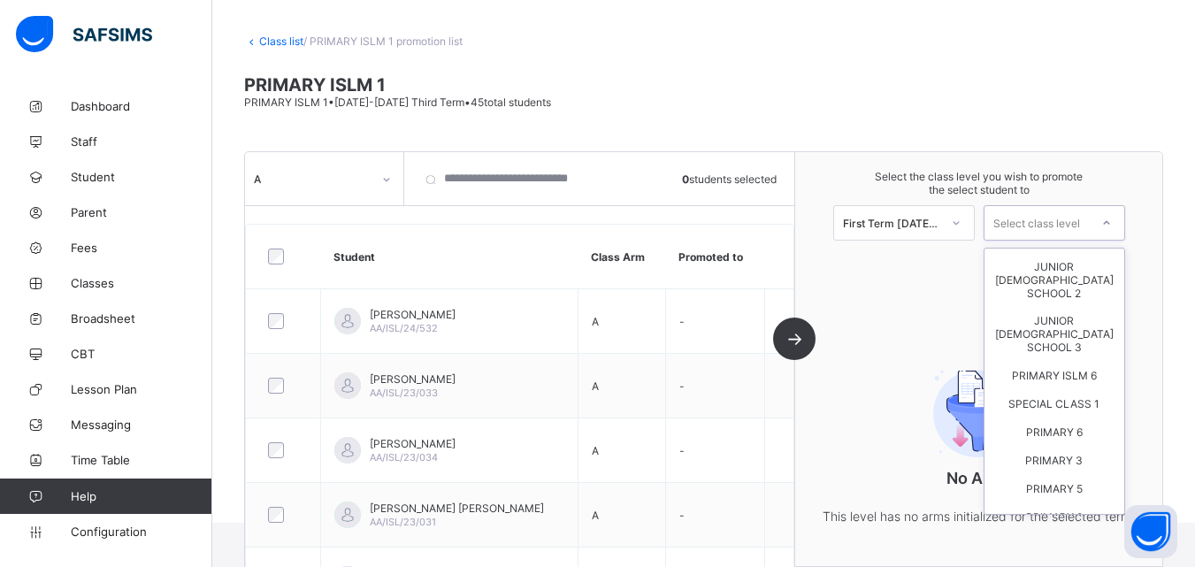
scroll to position [0, 0]
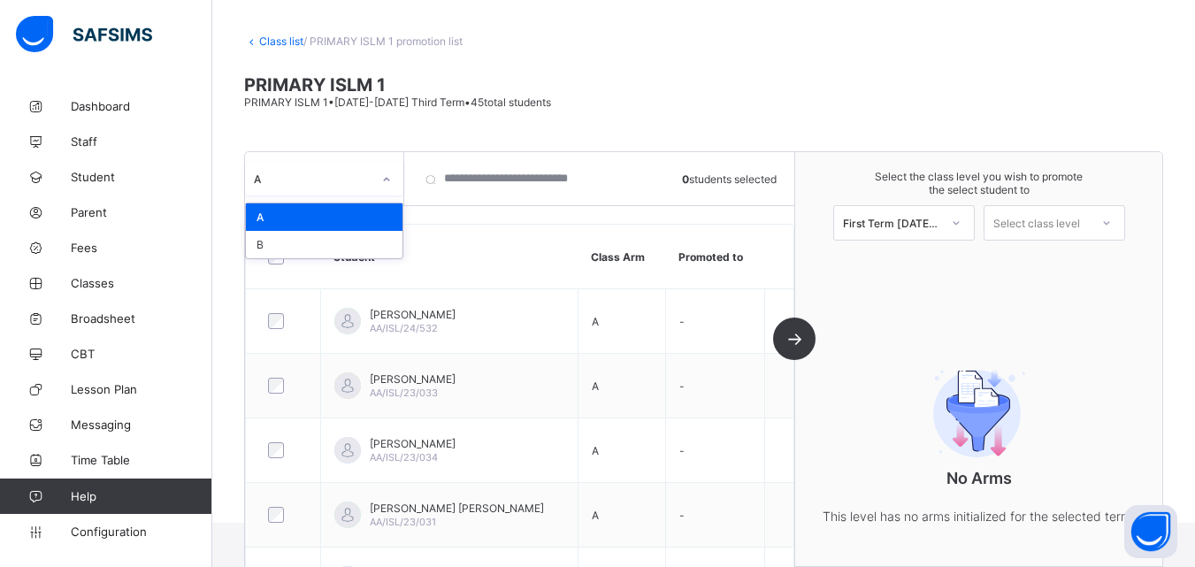
click at [385, 172] on icon at bounding box center [386, 180] width 11 height 18
click at [271, 240] on div "B" at bounding box center [324, 244] width 157 height 27
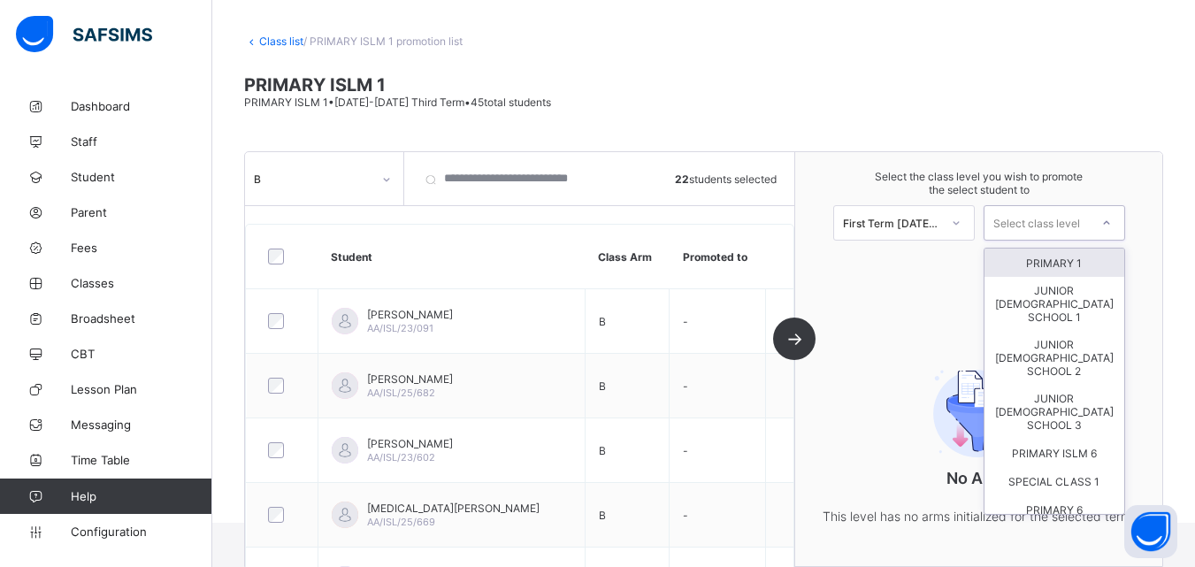
click at [1057, 213] on div "Select class level" at bounding box center [1036, 222] width 87 height 35
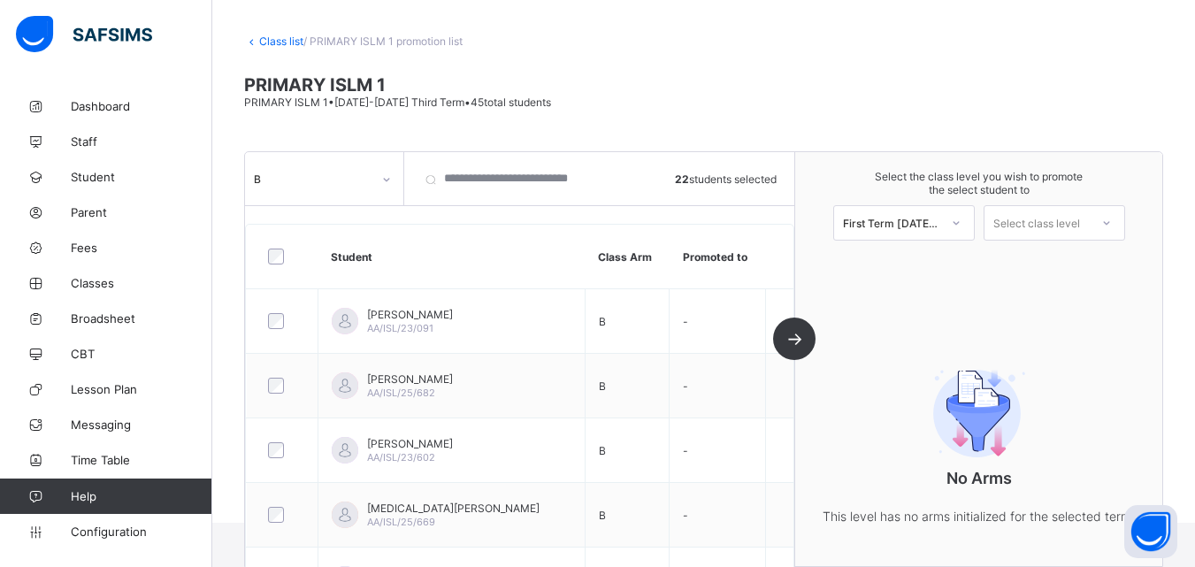
click at [279, 43] on link "Class list" at bounding box center [281, 40] width 44 height 13
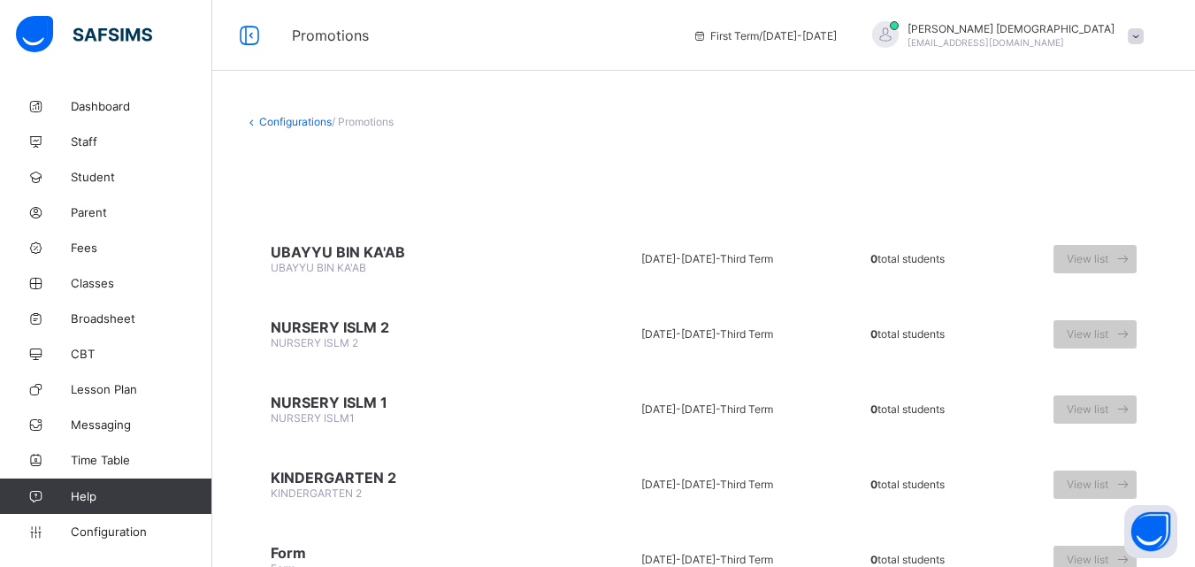
click at [279, 43] on div "Promotions" at bounding box center [478, 36] width 409 height 18
